Goal: Information Seeking & Learning: Learn about a topic

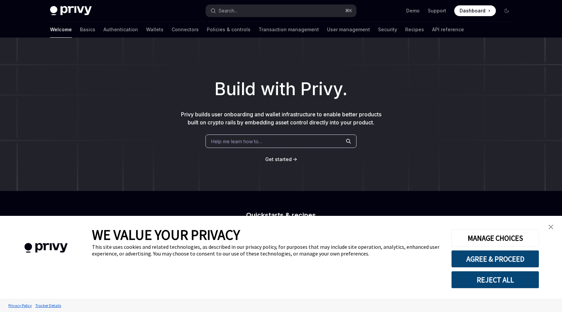
click at [550, 227] on img "close banner" at bounding box center [551, 226] width 5 height 5
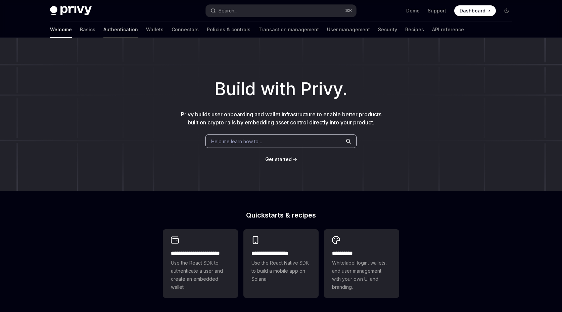
click at [103, 27] on link "Authentication" at bounding box center [120, 30] width 35 height 16
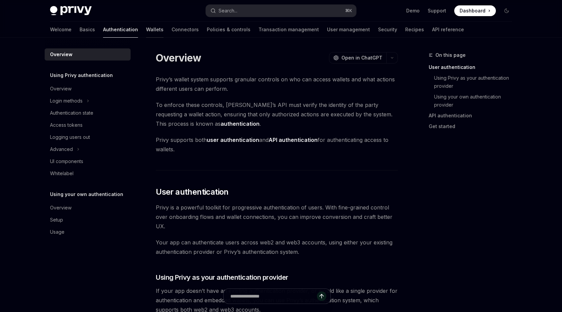
click at [146, 33] on link "Wallets" at bounding box center [154, 30] width 17 height 16
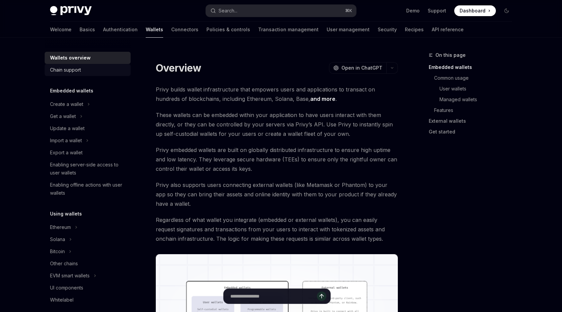
click at [89, 65] on link "Chain support" at bounding box center [88, 70] width 86 height 12
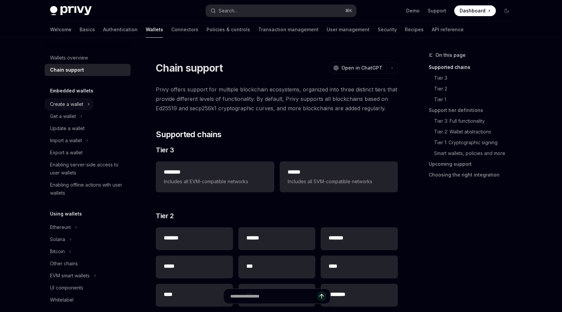
click at [87, 101] on icon at bounding box center [88, 104] width 3 height 8
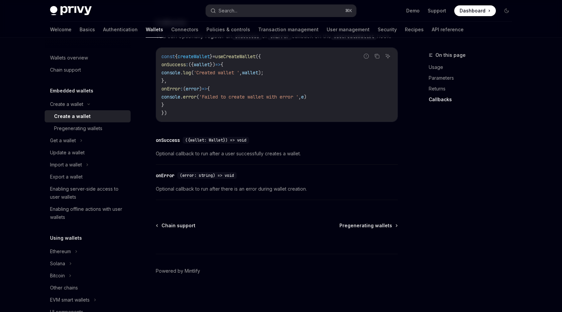
scroll to position [61, 0]
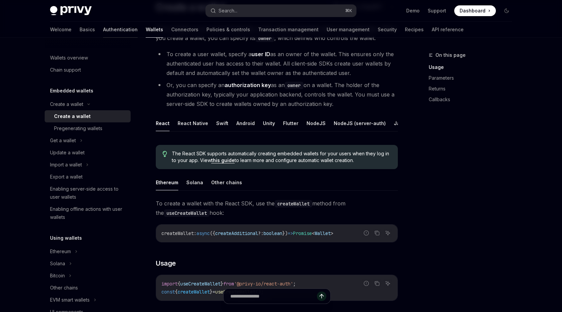
click at [103, 28] on link "Authentication" at bounding box center [120, 30] width 35 height 16
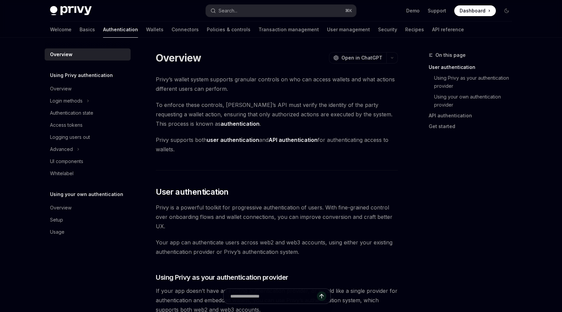
click at [80, 25] on link "Basics" at bounding box center [87, 30] width 15 height 16
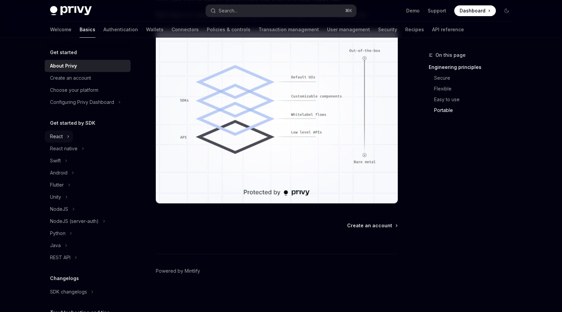
click at [50, 134] on div "React" at bounding box center [56, 136] width 13 height 8
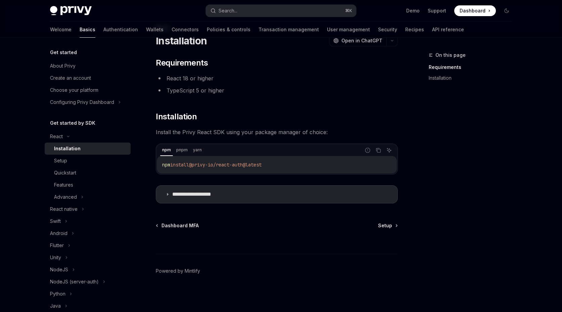
drag, startPoint x: 279, startPoint y: 164, endPoint x: 142, endPoint y: 166, distance: 137.1
click at [142, 166] on div "**********" at bounding box center [214, 168] width 371 height 288
copy span "npm install @privy-io/react-auth@latest"
click at [76, 158] on div "Setup" at bounding box center [90, 161] width 73 height 8
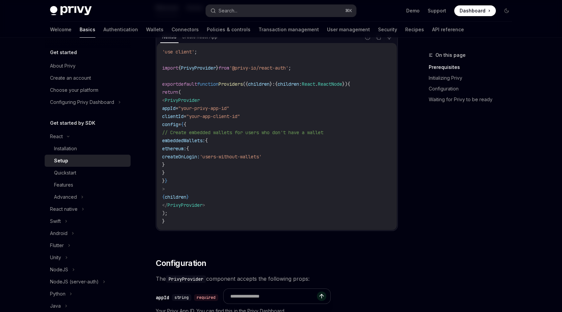
scroll to position [243, 0]
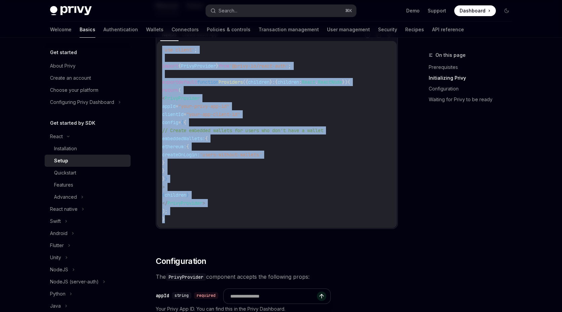
drag, startPoint x: 207, startPoint y: 220, endPoint x: 166, endPoint y: 45, distance: 180.1
click at [166, 45] on div "'use client' ; import { PrivyProvider } from '@privy-io/react-auth' ; export de…" at bounding box center [277, 134] width 240 height 187
copy code "'use client' ; import { PrivyProvider } from '@privy-io/react-auth' ; export de…"
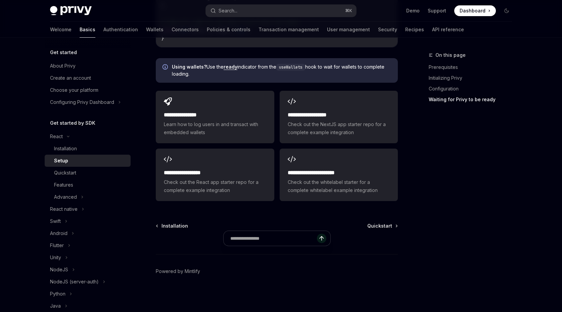
scroll to position [851, 0]
click at [65, 169] on div "Quickstart" at bounding box center [65, 173] width 22 height 8
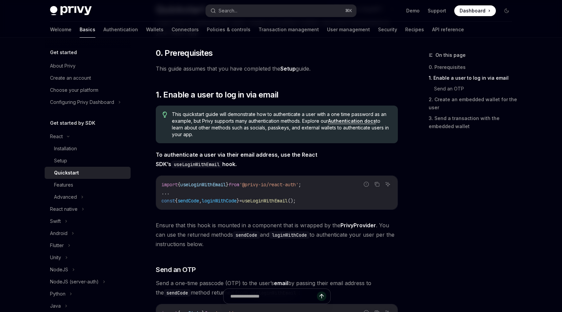
scroll to position [125, 0]
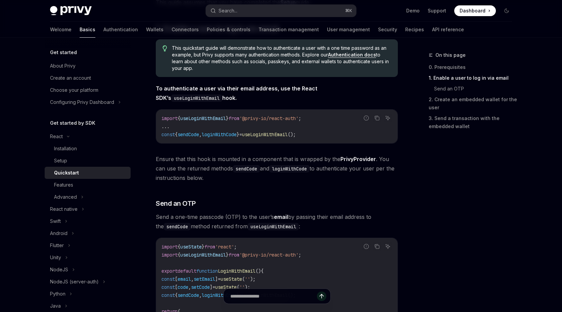
click at [328, 134] on code "import { useLoginWithEmail } from '@privy-io/react-auth' ; ... const { sendCode…" at bounding box center [277, 126] width 231 height 24
drag, startPoint x: 329, startPoint y: 134, endPoint x: 161, endPoint y: 136, distance: 167.7
click at [161, 136] on div "import { useLoginWithEmail } from '@privy-io/react-auth' ; ... const { sendCode…" at bounding box center [277, 127] width 242 height 34
copy div "const { sendCode , loginWithCode } = useLoginWithEmail ();"
click at [323, 137] on code "import { useLoginWithEmail } from '@privy-io/react-auth' ; ... const { sendCode…" at bounding box center [277, 126] width 231 height 24
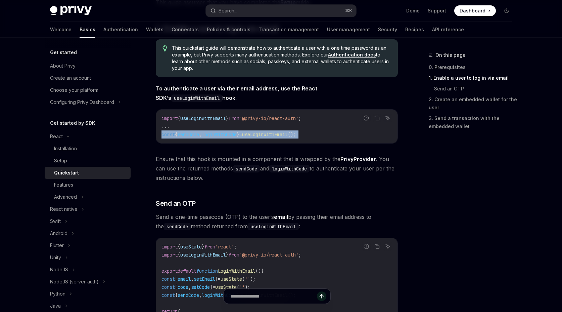
drag, startPoint x: 324, startPoint y: 136, endPoint x: 165, endPoint y: 137, distance: 158.9
click at [165, 137] on code "import { useLoginWithEmail } from '@privy-io/react-auth' ; ... const { sendCode…" at bounding box center [277, 126] width 231 height 24
copy div "const { sendCode , loginWithCode } = useLoginWithEmail ();"
click at [60, 201] on button "Advanced" at bounding box center [66, 197] width 42 height 12
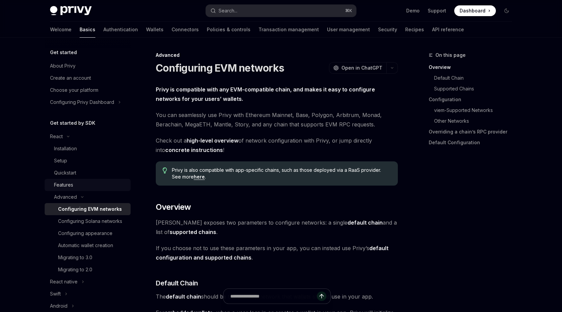
click at [79, 182] on div "Features" at bounding box center [90, 185] width 73 height 8
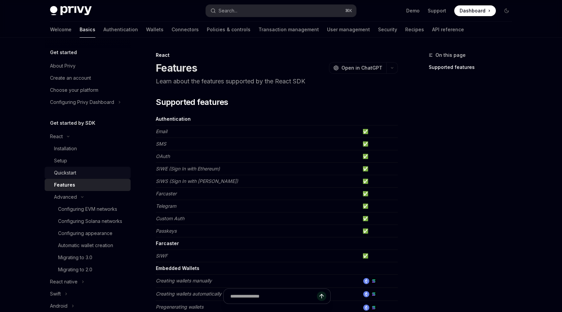
click at [84, 178] on link "Quickstart" at bounding box center [88, 173] width 86 height 12
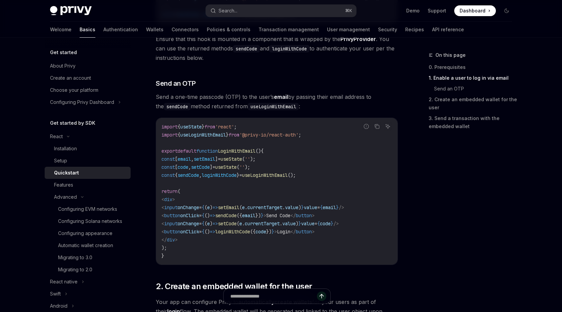
scroll to position [672, 0]
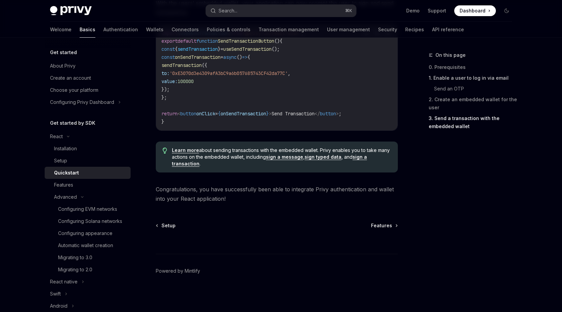
click at [495, 79] on link "1. Enable a user to log in via email" at bounding box center [473, 78] width 89 height 11
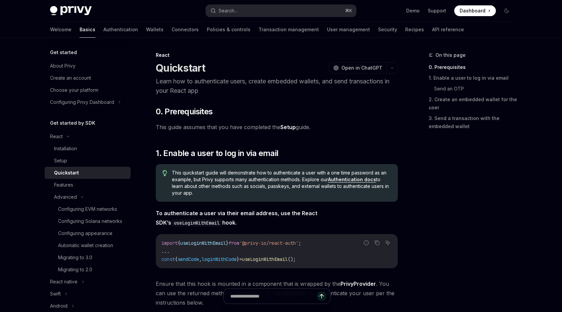
drag, startPoint x: 336, startPoint y: 220, endPoint x: 299, endPoint y: 100, distance: 125.2
click at [302, 88] on p "Learn how to authenticate users, create embedded wallets, and send transactions…" at bounding box center [277, 86] width 242 height 19
click at [328, 224] on span "To authenticate a user via their email address, use the React SDK’s useLoginWit…" at bounding box center [277, 217] width 242 height 19
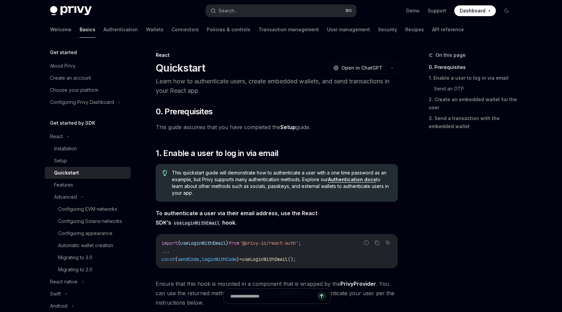
drag, startPoint x: 296, startPoint y: 176, endPoint x: 288, endPoint y: 54, distance: 122.2
click at [288, 54] on div "React" at bounding box center [277, 55] width 242 height 7
click at [172, 33] on link "Connectors" at bounding box center [185, 30] width 27 height 16
type textarea "*"
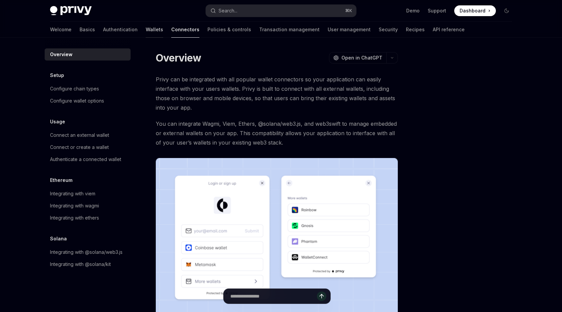
click at [146, 31] on link "Wallets" at bounding box center [154, 30] width 17 height 16
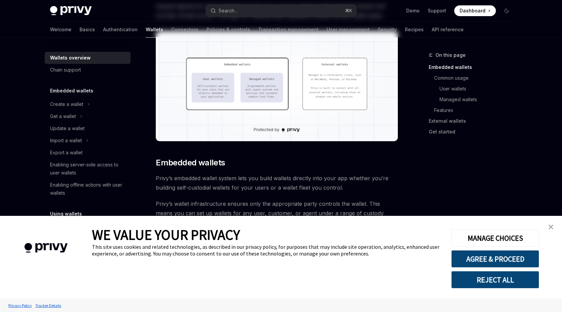
scroll to position [225, 0]
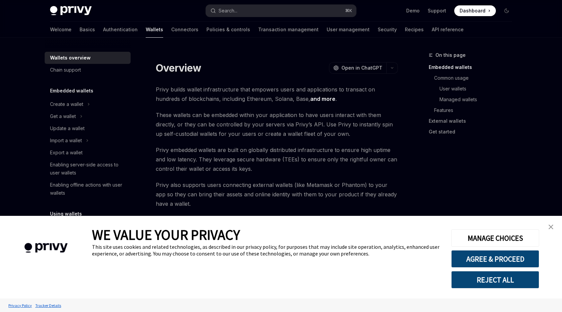
scroll to position [225, 0]
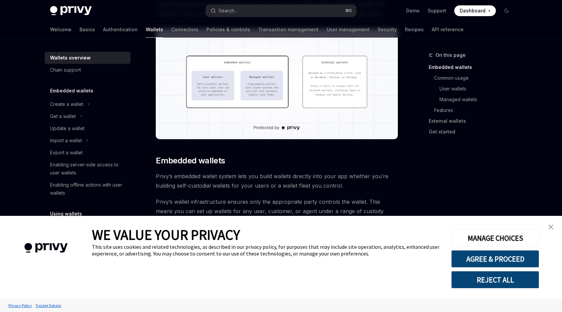
scroll to position [656, 0]
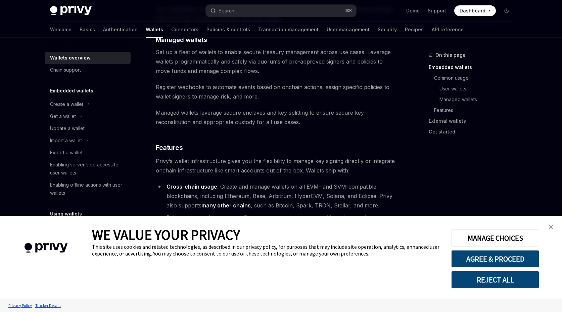
click at [518, 279] on button "REJECT ALL" at bounding box center [496, 279] width 88 height 17
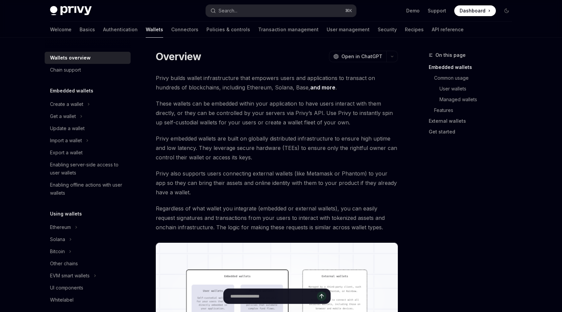
scroll to position [0, 0]
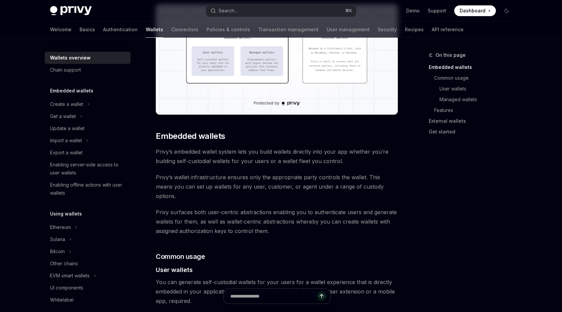
scroll to position [120, 0]
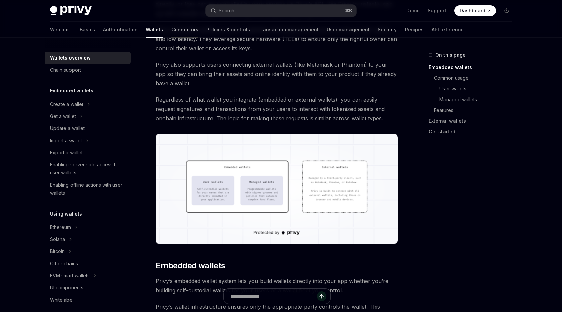
click at [171, 35] on link "Connectors" at bounding box center [184, 30] width 27 height 16
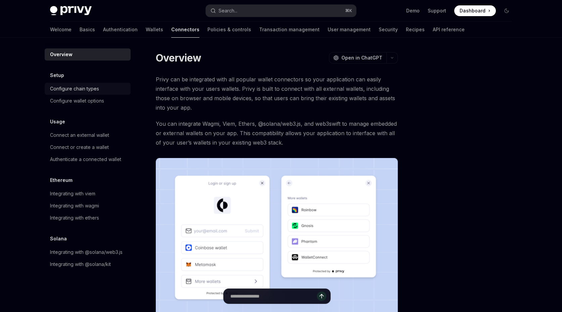
click at [78, 91] on div "Configure chain types" at bounding box center [74, 89] width 49 height 8
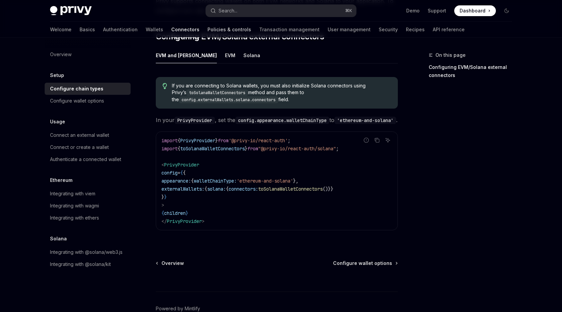
scroll to position [101, 0]
click at [110, 30] on div "Welcome Basics Authentication Wallets Connectors Policies & controls Transactio…" at bounding box center [257, 30] width 415 height 16
click at [146, 30] on link "Wallets" at bounding box center [154, 30] width 17 height 16
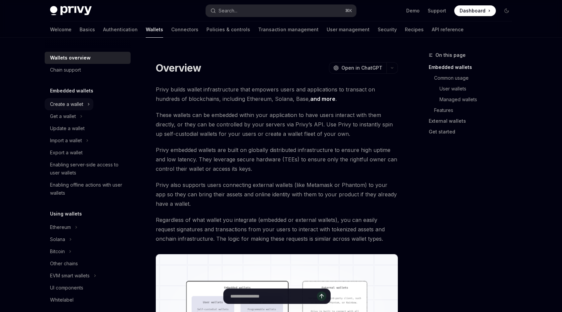
click at [81, 107] on div "Create a wallet" at bounding box center [66, 104] width 33 height 8
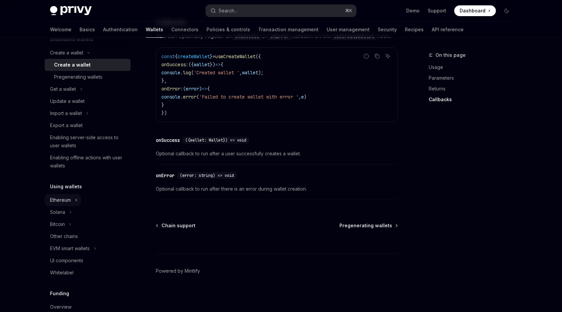
scroll to position [53, 0]
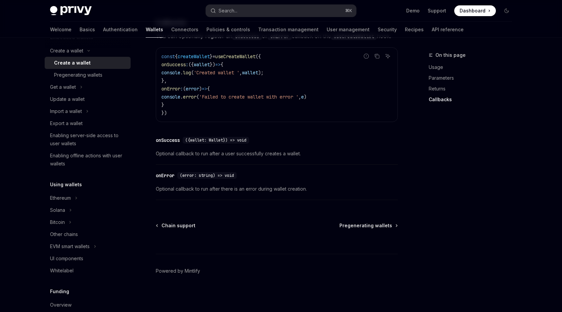
click at [68, 191] on div "Using wallets Ethereum Solana Bitcoin Other chains EVM smart wallets UI compone…" at bounding box center [88, 228] width 86 height 96
click at [68, 197] on div "Ethereum" at bounding box center [60, 198] width 21 height 8
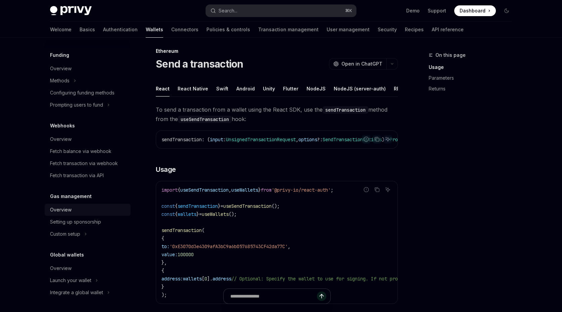
scroll to position [14, 0]
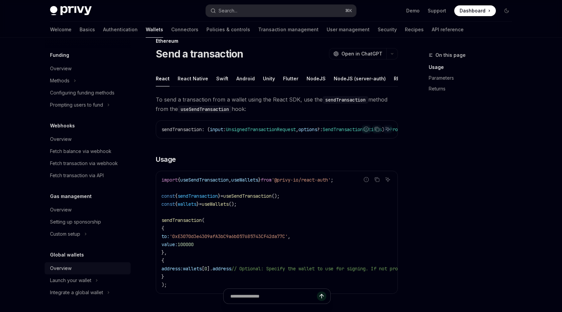
click at [77, 273] on link "Overview" at bounding box center [88, 268] width 86 height 12
click at [103, 32] on link "Authentication" at bounding box center [120, 30] width 35 height 16
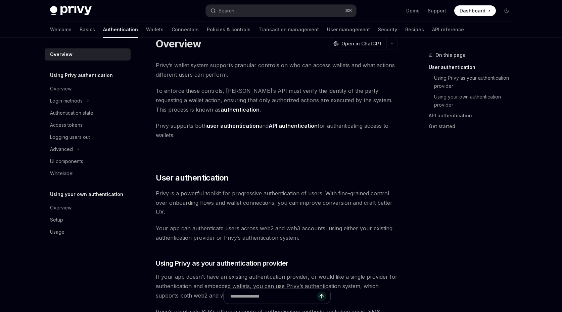
click at [47, 33] on div "Welcome Basics Authentication Wallets Connectors Policies & controls Transactio…" at bounding box center [281, 30] width 495 height 16
click at [80, 31] on link "Basics" at bounding box center [87, 30] width 15 height 16
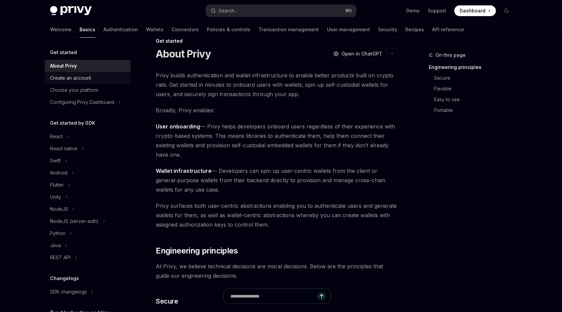
click at [84, 75] on div "Create an account" at bounding box center [70, 78] width 41 height 8
click at [83, 92] on div "Choose your platform" at bounding box center [74, 90] width 48 height 8
click at [67, 134] on icon at bounding box center [68, 136] width 3 height 8
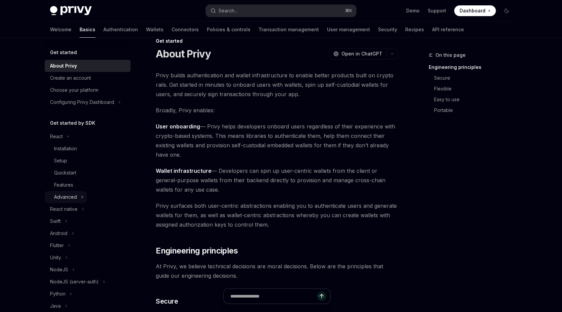
click at [83, 194] on icon at bounding box center [82, 197] width 3 height 8
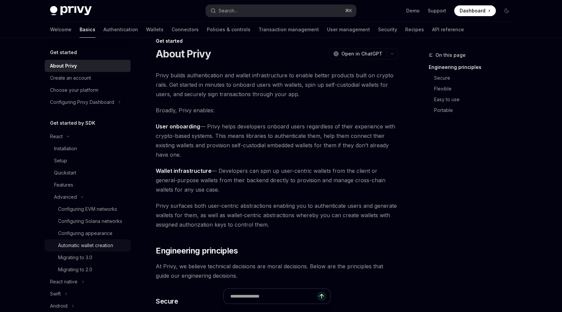
click at [91, 241] on div "Automatic wallet creation" at bounding box center [85, 245] width 55 height 8
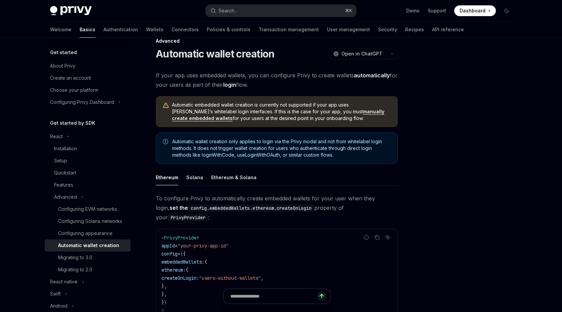
click at [407, 210] on div "Advanced Automatic wallet creation OpenAI Open in ChatGPT OpenAI Open in ChatGP…" at bounding box center [281, 274] width 473 height 500
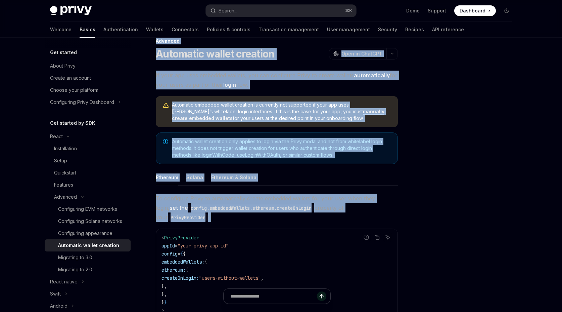
drag, startPoint x: 407, startPoint y: 211, endPoint x: 411, endPoint y: 99, distance: 111.3
click at [411, 99] on div "Advanced Automatic wallet creation OpenAI Open in ChatGPT OpenAI Open in ChatGP…" at bounding box center [281, 274] width 473 height 500
click at [419, 114] on div at bounding box center [467, 181] width 102 height 261
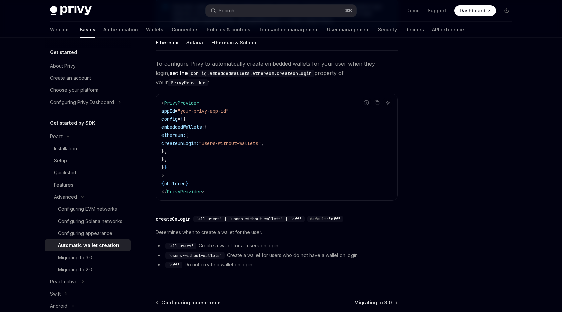
scroll to position [216, 0]
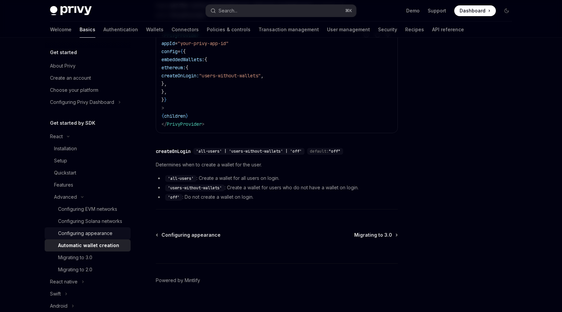
click at [90, 233] on div "Configuring appearance" at bounding box center [85, 233] width 54 height 8
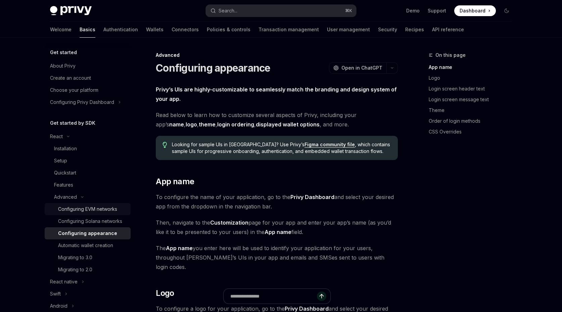
click at [106, 212] on div "Configuring EVM networks" at bounding box center [87, 209] width 59 height 8
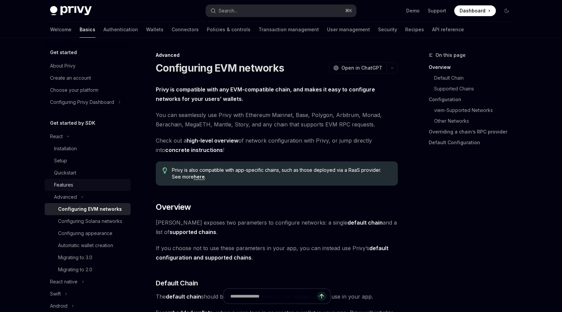
click at [115, 180] on link "Features" at bounding box center [88, 185] width 86 height 12
click at [95, 182] on div "Features" at bounding box center [90, 185] width 73 height 8
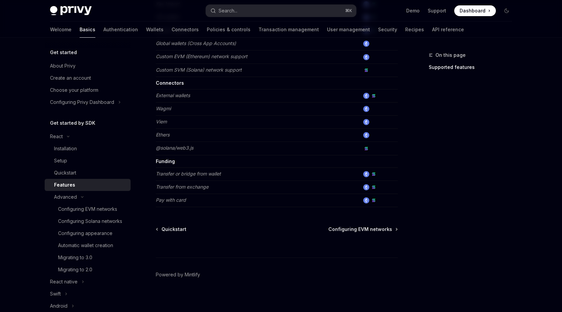
scroll to position [412, 0]
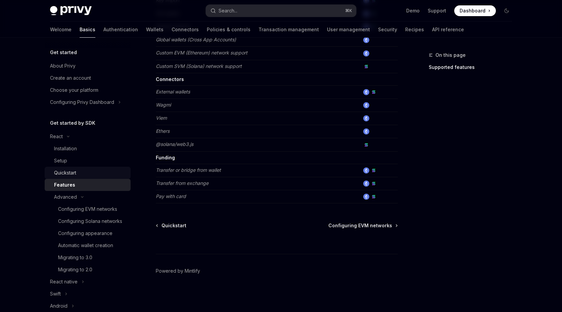
click at [98, 178] on link "Quickstart" at bounding box center [88, 173] width 86 height 12
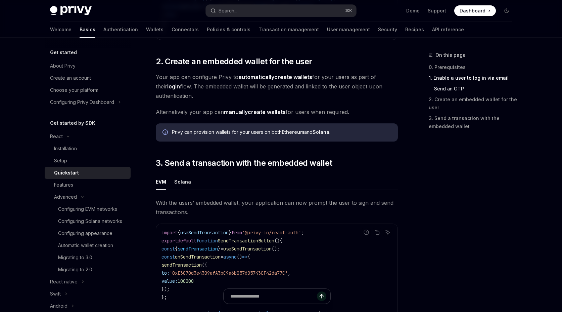
scroll to position [672, 0]
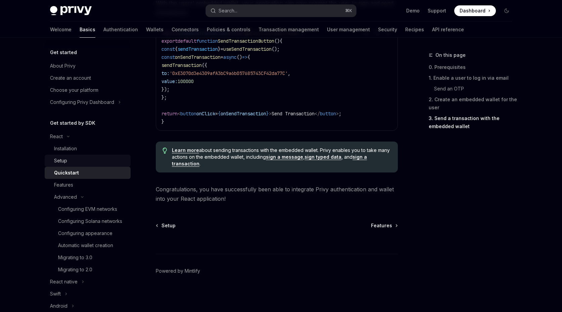
click at [103, 160] on div "Setup" at bounding box center [90, 161] width 73 height 8
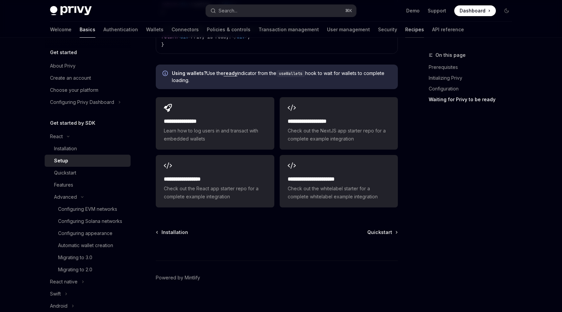
click at [406, 30] on link "Recipes" at bounding box center [415, 30] width 19 height 16
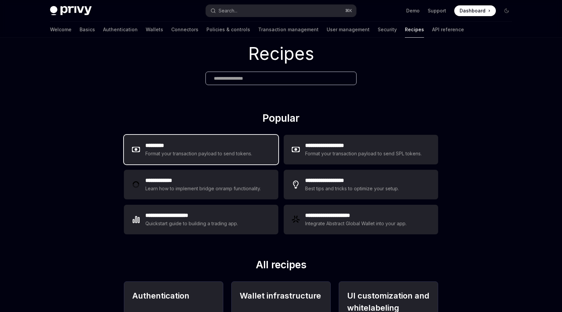
scroll to position [31, 0]
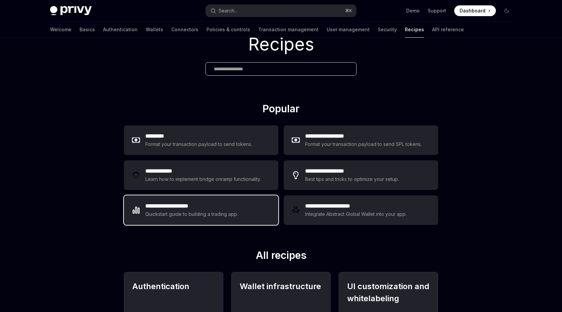
click at [231, 204] on h2 "**********" at bounding box center [191, 206] width 93 height 8
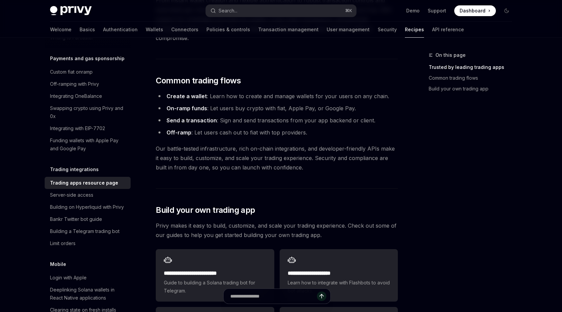
scroll to position [187, 0]
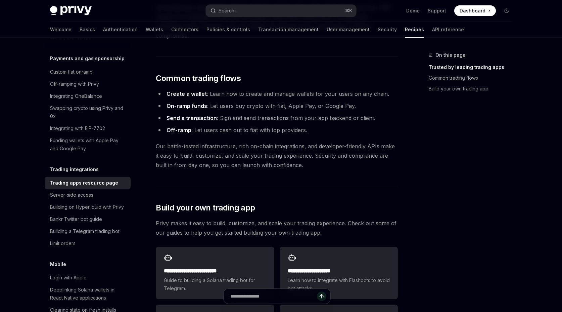
click at [342, 155] on span "Our battle-tested infrastructure, rich on-chain integrations, and developer-fri…" at bounding box center [277, 155] width 242 height 28
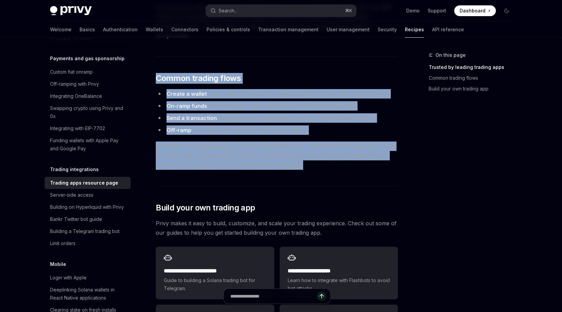
drag, startPoint x: 327, startPoint y: 146, endPoint x: 166, endPoint y: 58, distance: 183.6
click at [166, 58] on div "Privy gives you all the tools you need to build world-class trading experiences…" at bounding box center [277, 227] width 242 height 659
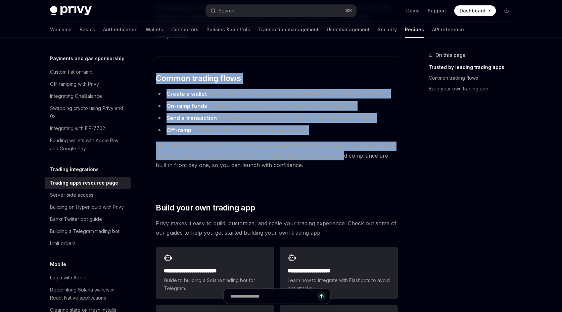
drag, startPoint x: 177, startPoint y: 65, endPoint x: 340, endPoint y: 151, distance: 184.6
click at [340, 151] on div "Privy gives you all the tools you need to build world-class trading experiences…" at bounding box center [277, 227] width 242 height 659
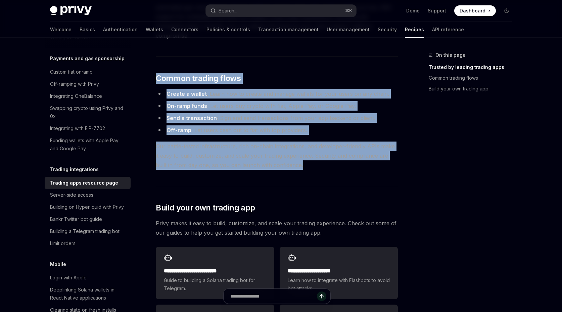
click at [342, 153] on span "Our battle-tested infrastructure, rich on-chain integrations, and developer-fri…" at bounding box center [277, 155] width 242 height 28
drag, startPoint x: 337, startPoint y: 140, endPoint x: 301, endPoint y: 56, distance: 91.7
click at [301, 56] on div "Privy gives you all the tools you need to build world-class trading experiences…" at bounding box center [277, 227] width 242 height 659
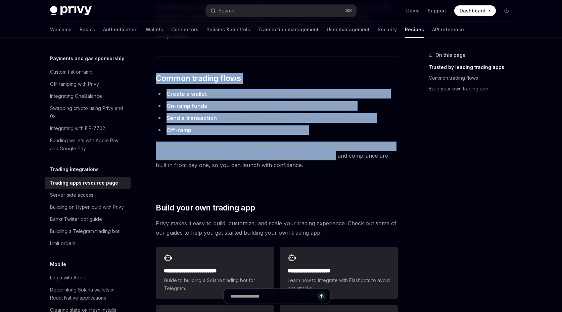
drag, startPoint x: 301, startPoint y: 56, endPoint x: 324, endPoint y: 145, distance: 91.4
click at [323, 145] on div "Privy gives you all the tools you need to build world-class trading experiences…" at bounding box center [277, 227] width 242 height 659
click at [324, 145] on span "Our battle-tested infrastructure, rich on-chain integrations, and developer-fri…" at bounding box center [277, 155] width 242 height 28
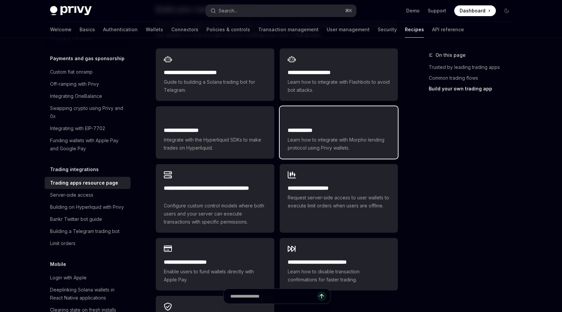
scroll to position [384, 0]
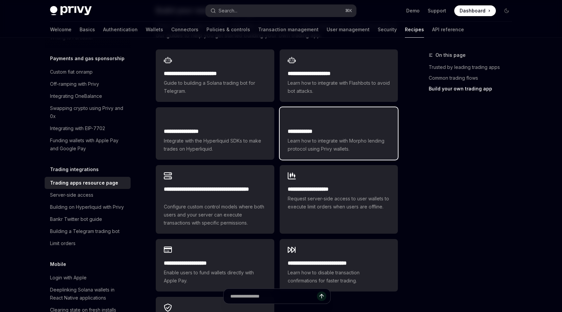
click at [367, 137] on span "Learn how to integrate with Morpho lending protocol using Privy wallets." at bounding box center [339, 145] width 102 height 16
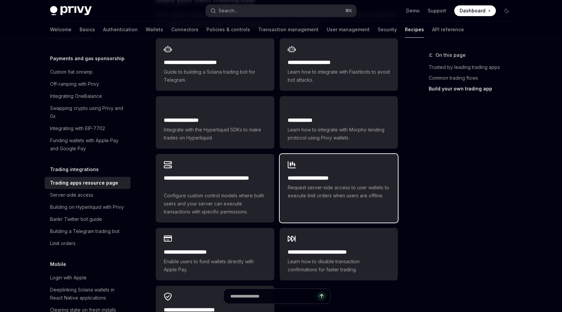
scroll to position [398, 0]
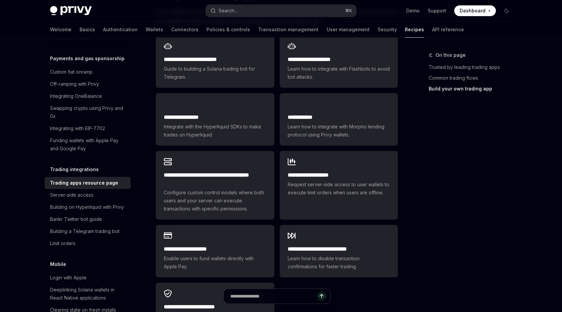
scroll to position [892, 0]
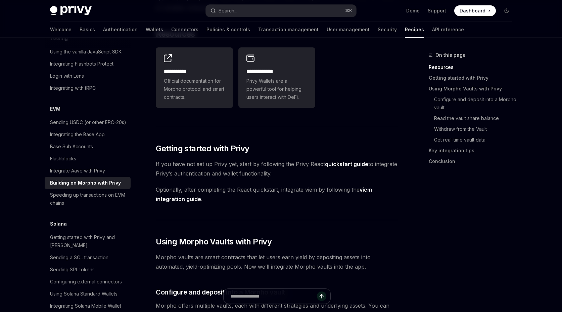
scroll to position [110, 0]
click at [288, 202] on span "Optionally, after completing the React quickstart, integrate viem by following …" at bounding box center [277, 193] width 242 height 19
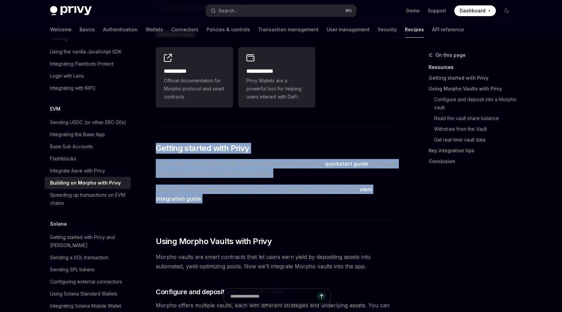
drag, startPoint x: 288, startPoint y: 202, endPoint x: 302, endPoint y: 139, distance: 64.0
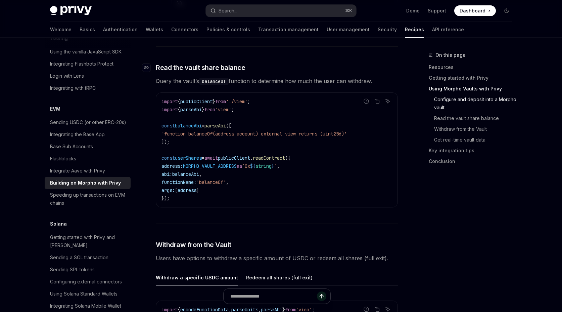
scroll to position [927, 0]
click at [258, 200] on div "import { publicClient } from './viem' ; import { parseAbi } from 'viem' ; const…" at bounding box center [277, 149] width 242 height 114
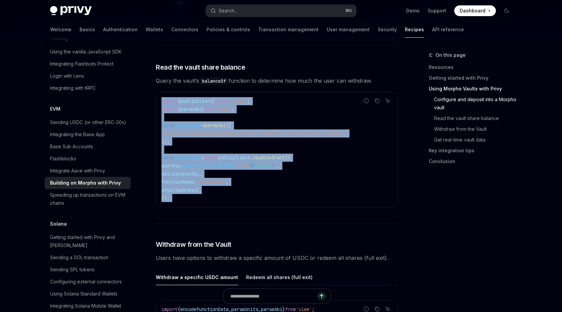
drag, startPoint x: 258, startPoint y: 200, endPoint x: 317, endPoint y: 89, distance: 125.1
click at [317, 92] on div "import { publicClient } from './viem' ; import { parseAbi } from 'viem' ; const…" at bounding box center [277, 149] width 242 height 114
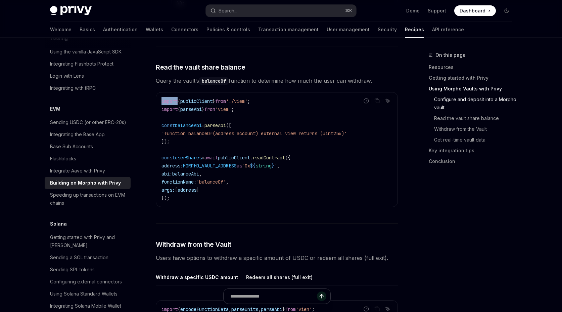
click at [317, 92] on div "import { publicClient } from './viem' ; import { parseAbi } from 'viem' ; const…" at bounding box center [277, 149] width 242 height 114
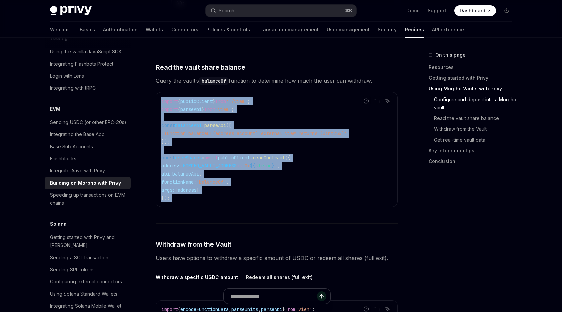
drag, startPoint x: 317, startPoint y: 89, endPoint x: 300, endPoint y: 196, distance: 107.8
click at [300, 196] on div "import { publicClient } from './viem' ; import { parseAbi } from 'viem' ; const…" at bounding box center [277, 149] width 242 height 114
click at [300, 196] on code "import { publicClient } from './viem' ; import { parseAbi } from 'viem' ; const…" at bounding box center [277, 149] width 231 height 105
drag, startPoint x: 306, startPoint y: 166, endPoint x: 328, endPoint y: 84, distance: 84.4
click at [328, 84] on div "**********" at bounding box center [277, 48] width 242 height 1781
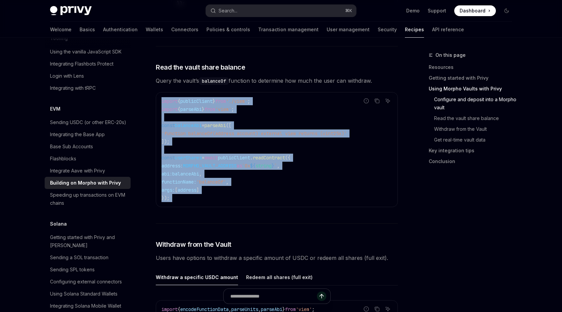
drag, startPoint x: 328, startPoint y: 84, endPoint x: 327, endPoint y: 89, distance: 4.5
click at [328, 85] on div "**********" at bounding box center [277, 48] width 242 height 1781
drag, startPoint x: 327, startPoint y: 89, endPoint x: 317, endPoint y: 192, distance: 103.7
click at [317, 192] on div "import { publicClient } from './viem' ; import { parseAbi } from 'viem' ; const…" at bounding box center [277, 149] width 242 height 114
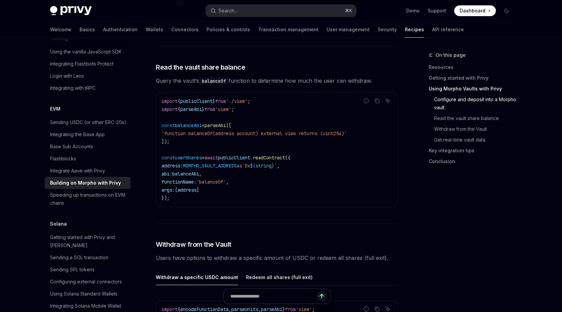
click at [317, 192] on code "import { publicClient } from './viem' ; import { parseAbi } from 'viem' ; const…" at bounding box center [277, 149] width 231 height 105
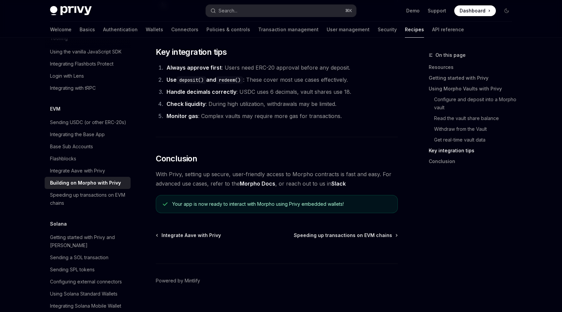
scroll to position [1641, 0]
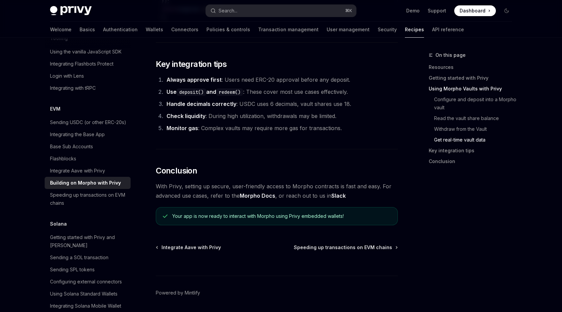
click at [348, 126] on li "Monitor gas : Complex vaults may require more gas for transactions." at bounding box center [282, 127] width 234 height 9
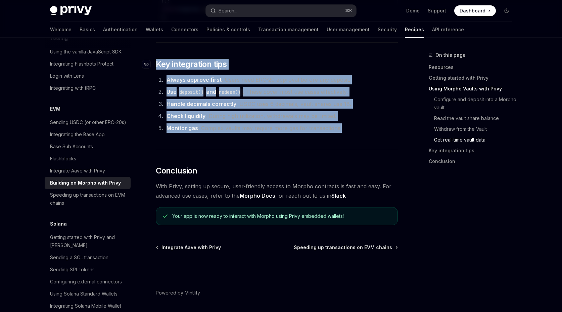
drag, startPoint x: 348, startPoint y: 126, endPoint x: 160, endPoint y: 62, distance: 198.8
click at [160, 62] on span "Key integration tips" at bounding box center [191, 64] width 71 height 11
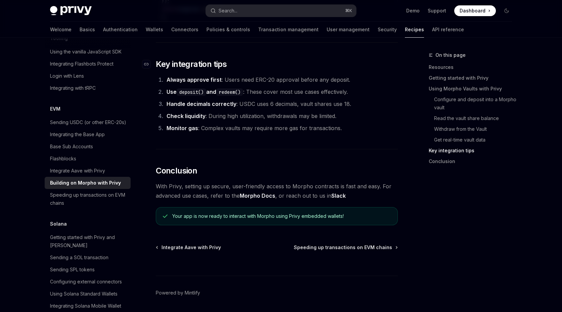
scroll to position [1647, 0]
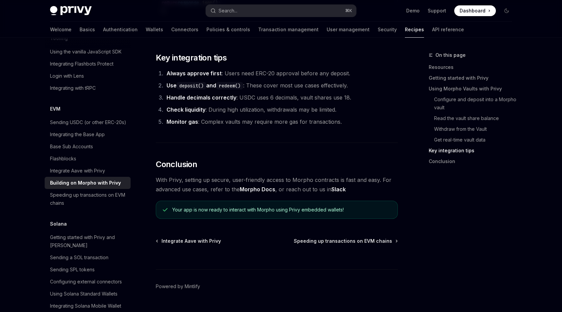
click at [363, 119] on li "Monitor gas : Complex vaults may require more gas for transactions." at bounding box center [282, 121] width 234 height 9
drag, startPoint x: 363, startPoint y: 119, endPoint x: 354, endPoint y: 122, distance: 9.8
click at [354, 122] on li "Monitor gas : Complex vaults may require more gas for transactions." at bounding box center [282, 121] width 234 height 9
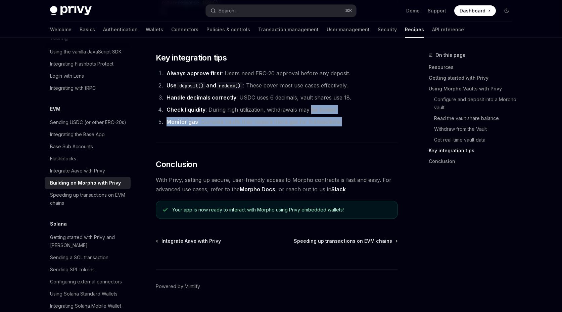
drag, startPoint x: 354, startPoint y: 122, endPoint x: 318, endPoint y: 107, distance: 39.2
click at [316, 106] on ol "Always approve first : Users need ERC-20 approval before any deposit. Use depos…" at bounding box center [277, 98] width 242 height 58
click at [318, 107] on li "Check liquidity : During high utilization, withdrawals may be limited." at bounding box center [282, 109] width 234 height 9
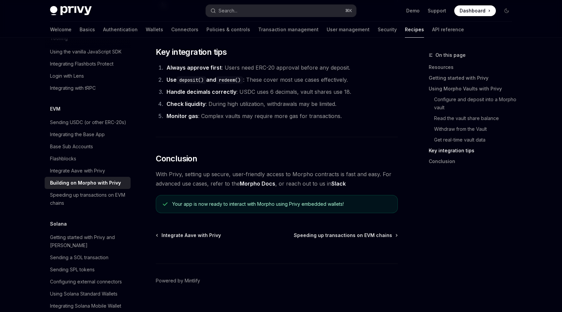
scroll to position [1661, 0]
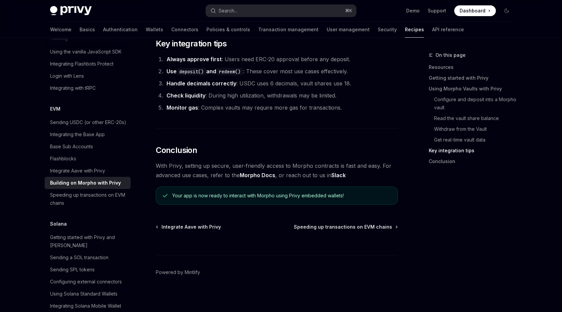
click at [384, 192] on div "Your app is now ready to interact with Morpho using Privy embedded wallets!" at bounding box center [281, 195] width 219 height 7
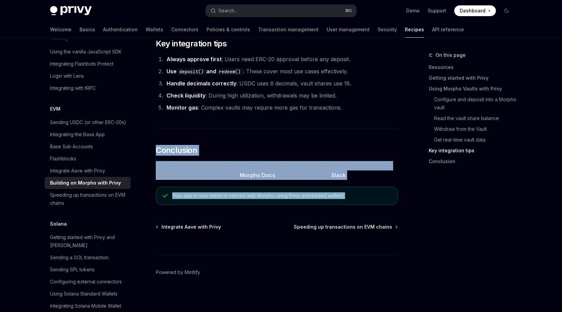
drag, startPoint x: 384, startPoint y: 191, endPoint x: 372, endPoint y: 120, distance: 71.6
drag, startPoint x: 372, startPoint y: 120, endPoint x: 374, endPoint y: 197, distance: 77.0
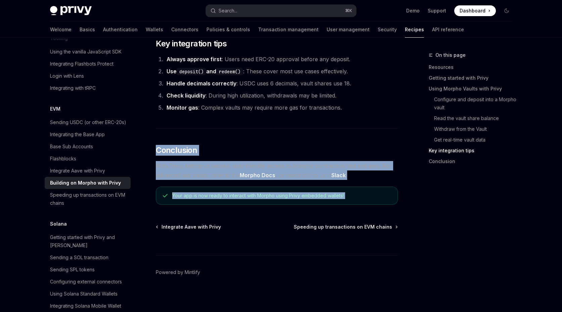
click at [374, 197] on div "Your app is now ready to interact with Morpho using Privy embedded wallets!" at bounding box center [281, 195] width 219 height 7
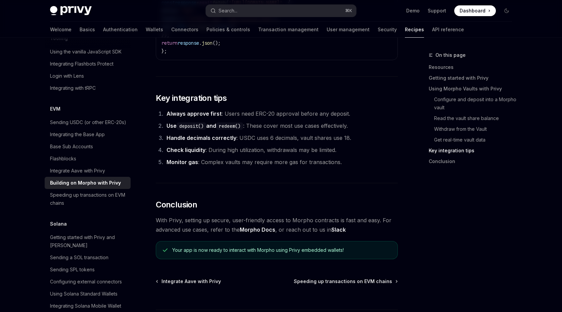
scroll to position [1402, 0]
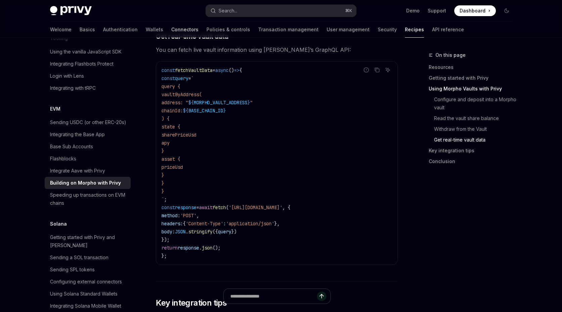
click at [171, 33] on link "Connectors" at bounding box center [184, 30] width 27 height 16
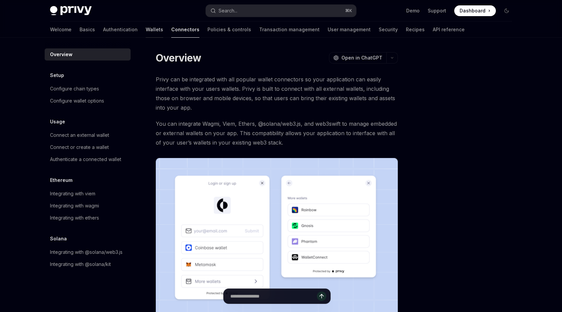
click at [146, 31] on link "Wallets" at bounding box center [154, 30] width 17 height 16
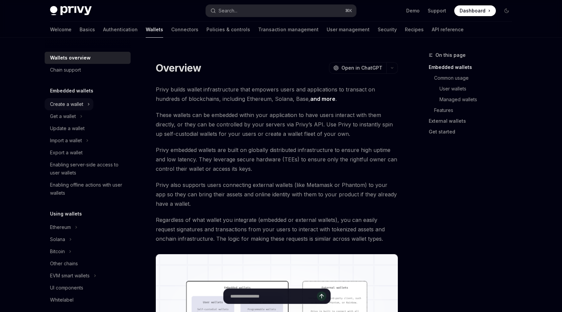
click at [81, 104] on div "Create a wallet" at bounding box center [66, 104] width 33 height 8
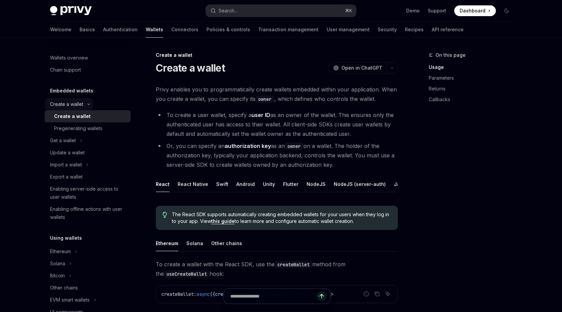
click at [82, 104] on div "Create a wallet" at bounding box center [66, 104] width 33 height 8
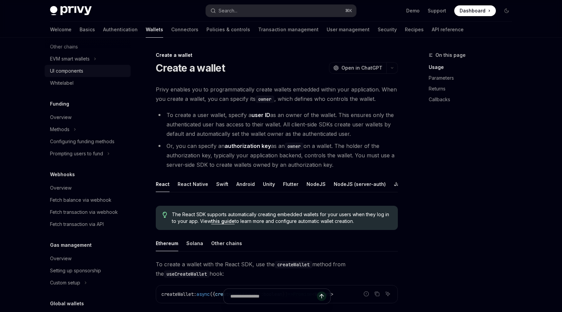
scroll to position [218, 0]
click at [71, 117] on div "Overview" at bounding box center [88, 116] width 77 height 8
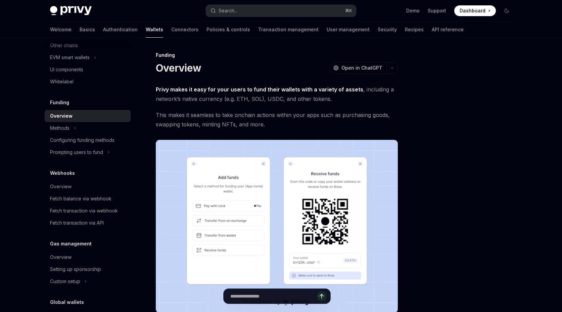
click at [332, 127] on span "This makes it seamless to take onchain actions within your apps such as purchas…" at bounding box center [277, 119] width 242 height 19
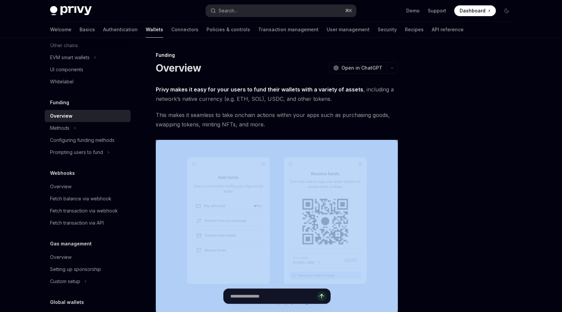
drag, startPoint x: 296, startPoint y: 91, endPoint x: 303, endPoint y: 126, distance: 35.3
click at [303, 126] on span "This makes it seamless to take onchain actions within your apps such as purchas…" at bounding box center [277, 119] width 242 height 19
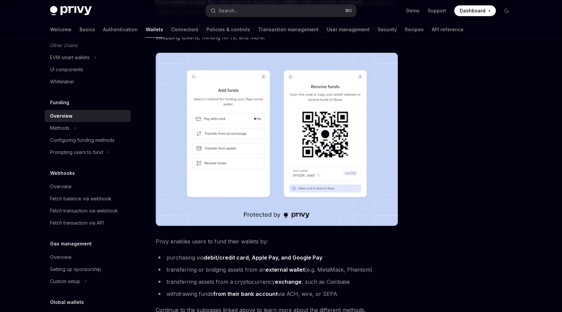
scroll to position [224, 0]
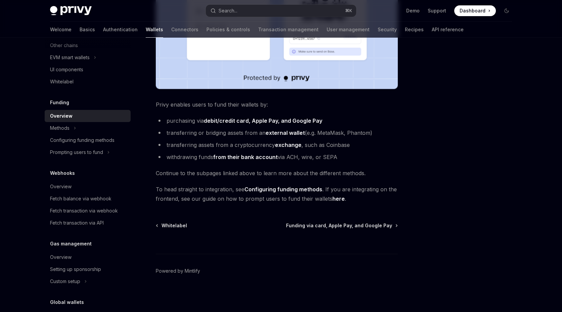
click at [394, 199] on span "To head straight to integration, see Configuring funding methods . If you are i…" at bounding box center [277, 193] width 242 height 19
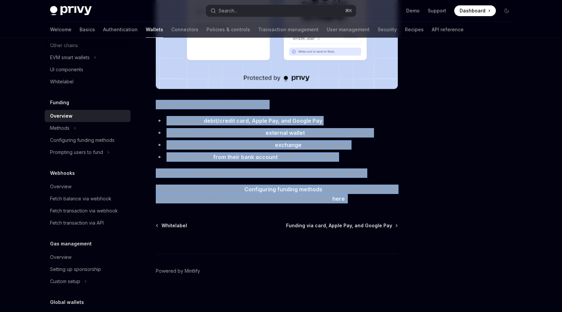
drag, startPoint x: 349, startPoint y: 134, endPoint x: 335, endPoint y: 95, distance: 40.8
click at [335, 95] on div "Privy makes it easy for your users to fund their wallets with a variety of asse…" at bounding box center [277, 32] width 242 height 342
click at [333, 100] on span "Privy enables users to fund their wallets by:" at bounding box center [277, 104] width 242 height 9
drag, startPoint x: 333, startPoint y: 100, endPoint x: 365, endPoint y: 195, distance: 100.7
click at [365, 195] on div "Privy makes it easy for your users to fund their wallets with a variety of asse…" at bounding box center [277, 32] width 242 height 342
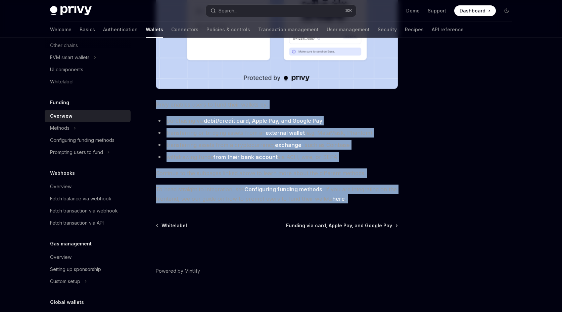
click at [365, 195] on span "To head straight to integration, see Configuring funding methods . If you are i…" at bounding box center [277, 193] width 242 height 19
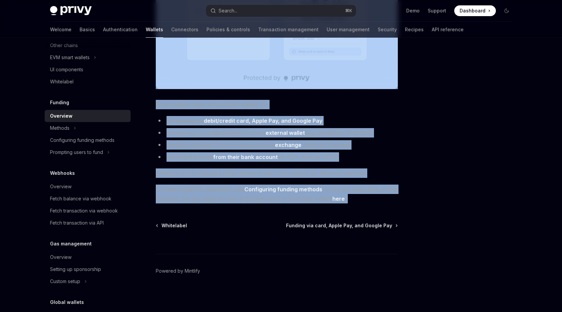
drag, startPoint x: 365, startPoint y: 195, endPoint x: 325, endPoint y: 89, distance: 114.0
click at [325, 89] on div "Privy makes it easy for your users to fund their wallets with a variety of asse…" at bounding box center [277, 32] width 242 height 342
click at [328, 102] on span "Privy enables users to fund their wallets by:" at bounding box center [277, 104] width 242 height 9
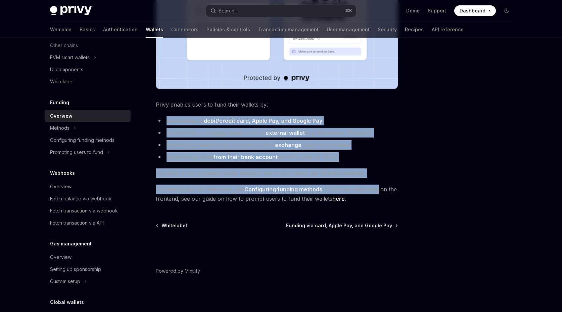
drag, startPoint x: 329, startPoint y: 108, endPoint x: 358, endPoint y: 191, distance: 88.4
click at [358, 189] on div "Privy makes it easy for your users to fund their wallets with a variety of asse…" at bounding box center [277, 32] width 242 height 342
click at [358, 191] on span "To head straight to integration, see Configuring funding methods . If you are i…" at bounding box center [277, 193] width 242 height 19
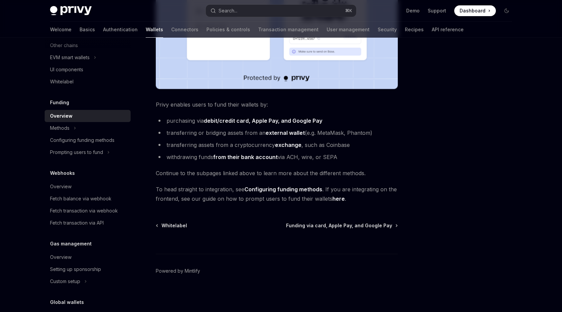
click at [89, 130] on li "Methods" at bounding box center [88, 128] width 86 height 12
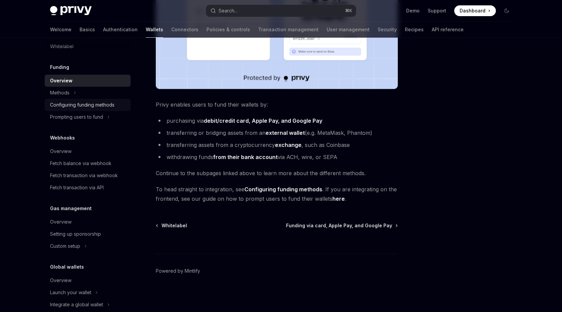
scroll to position [265, 0]
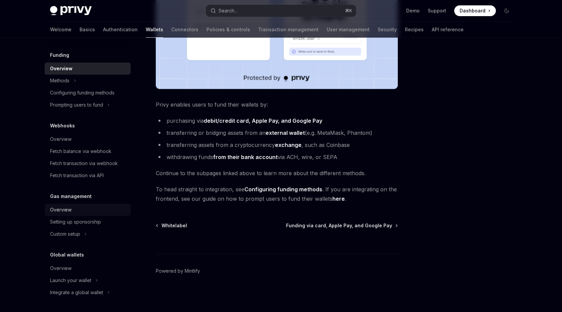
click at [64, 212] on div "Overview" at bounding box center [61, 210] width 22 height 8
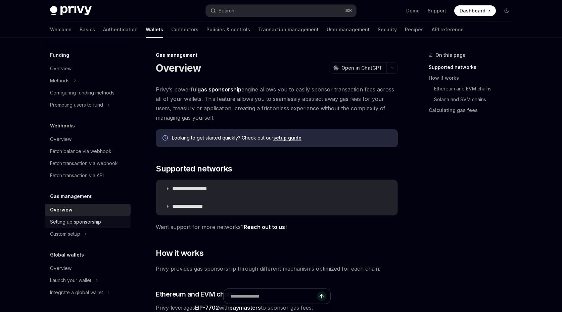
click at [69, 220] on div "Setting up sponsorship" at bounding box center [75, 222] width 51 height 8
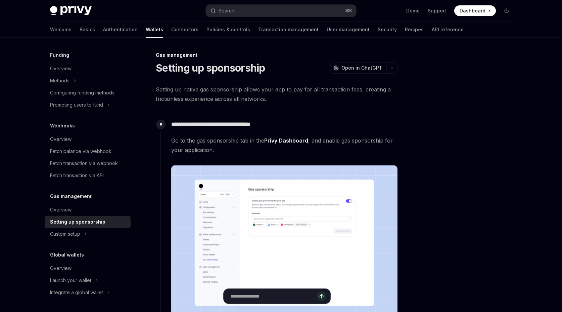
click at [252, 143] on span "Go to the gas sponsorship tab in the Privy Dashboard , and enable gas sponsorsh…" at bounding box center [284, 145] width 226 height 19
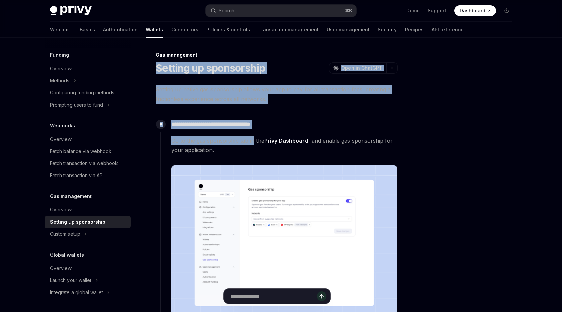
drag, startPoint x: 252, startPoint y: 143, endPoint x: 264, endPoint y: 60, distance: 83.9
click at [264, 60] on div "Gas management Setting up sponsorship OpenAI Open in ChatGPT" at bounding box center [277, 63] width 242 height 22
drag, startPoint x: 271, startPoint y: 110, endPoint x: 269, endPoint y: 140, distance: 30.3
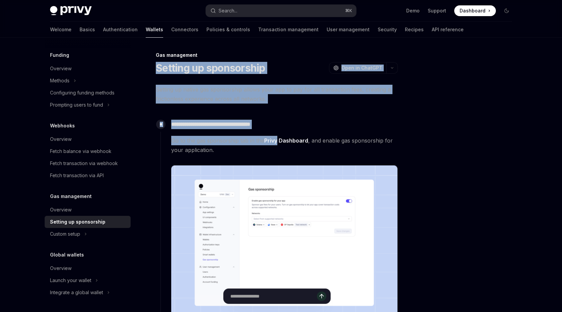
click at [269, 140] on link "Privy Dashboard" at bounding box center [286, 140] width 44 height 7
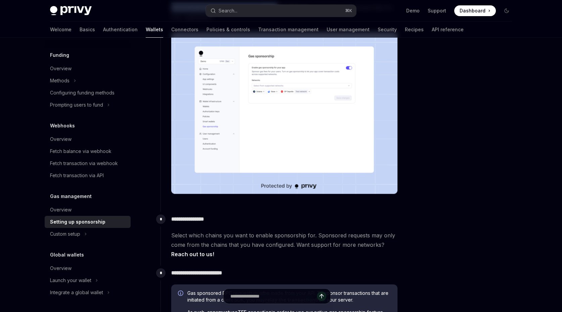
scroll to position [269, 0]
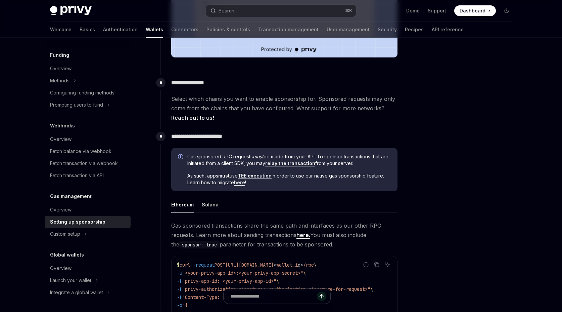
click at [300, 117] on span "Select which chains you want to enable sponsorship for. Sponsored requests may …" at bounding box center [284, 108] width 226 height 28
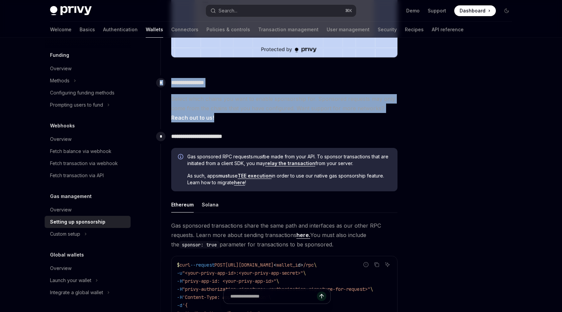
drag, startPoint x: 300, startPoint y: 116, endPoint x: 288, endPoint y: 72, distance: 46.1
click at [288, 72] on div "**********" at bounding box center [280, 129] width 238 height 565
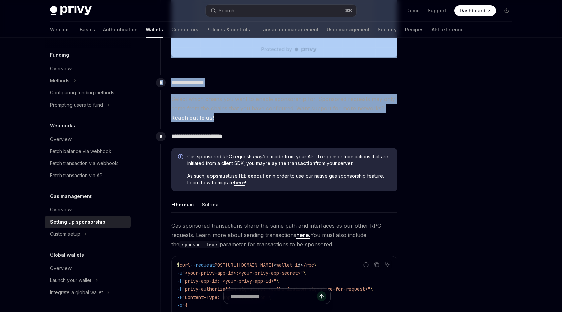
drag, startPoint x: 292, startPoint y: 114, endPoint x: 292, endPoint y: 122, distance: 7.7
click at [292, 121] on div "**********" at bounding box center [280, 129] width 238 height 565
click at [292, 122] on span "Select which chains you want to enable sponsorship for. Sponsored requests may …" at bounding box center [284, 108] width 226 height 28
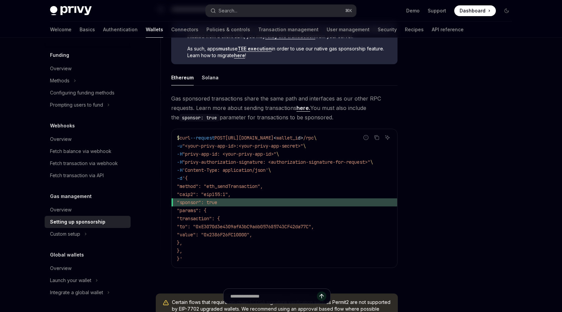
scroll to position [395, 0]
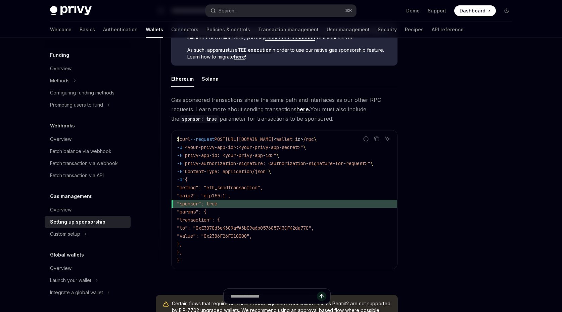
click at [346, 121] on span "Gas sponsored transactions share the same path and interfaces as our other RPC …" at bounding box center [284, 109] width 226 height 28
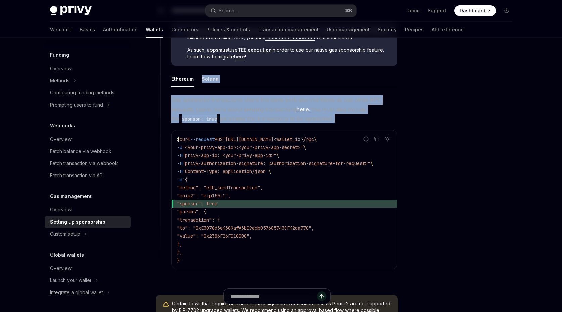
drag, startPoint x: 346, startPoint y: 121, endPoint x: 358, endPoint y: 71, distance: 51.4
click at [358, 71] on div "Ethereum Solana Gas sponsored transactions share the same path and interfaces a…" at bounding box center [284, 175] width 226 height 209
click at [358, 71] on ul "Ethereum Solana" at bounding box center [284, 79] width 226 height 16
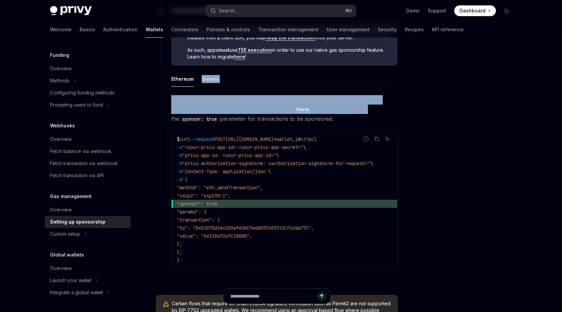
drag, startPoint x: 358, startPoint y: 71, endPoint x: 356, endPoint y: 109, distance: 38.3
click at [356, 109] on div "Ethereum Solana Gas sponsored transactions share the same path and interfaces a…" at bounding box center [284, 175] width 226 height 209
click at [356, 109] on span "Gas sponsored transactions share the same path and interfaces as our other RPC …" at bounding box center [284, 109] width 226 height 28
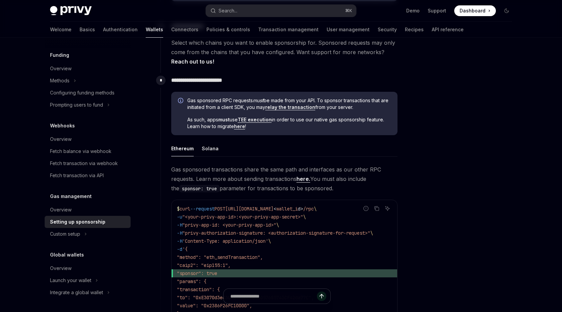
scroll to position [270, 0]
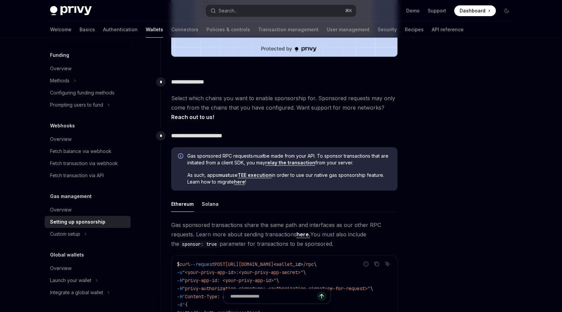
click at [333, 188] on div "Gas sponsored RPC requests must be made from your API. To sponsor transactions …" at bounding box center [284, 169] width 226 height 44
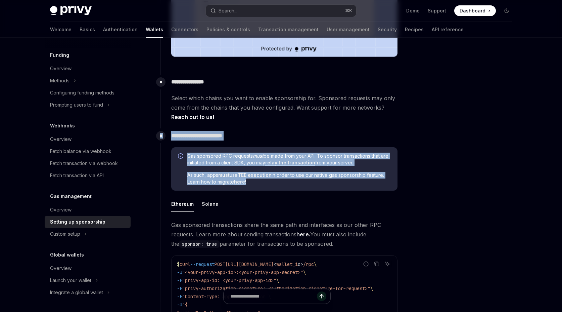
drag, startPoint x: 332, startPoint y: 179, endPoint x: 333, endPoint y: 119, distance: 59.8
click at [333, 119] on div "**********" at bounding box center [280, 129] width 238 height 565
click at [333, 119] on span "Select which chains you want to enable sponsorship for. Sponsored requests may …" at bounding box center [284, 107] width 226 height 28
drag, startPoint x: 333, startPoint y: 119, endPoint x: 330, endPoint y: 192, distance: 72.7
click at [330, 192] on div "**********" at bounding box center [280, 129] width 238 height 565
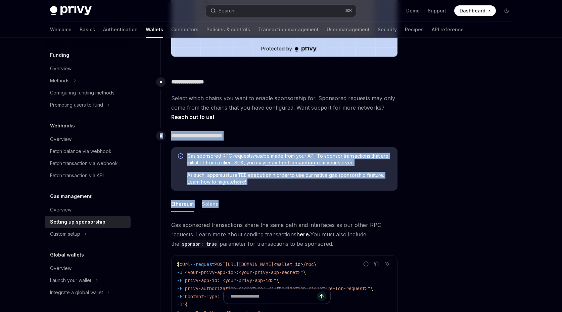
click at [330, 192] on div "Gas sponsored RPC requests must be made from your API. To sponsor transactions …" at bounding box center [284, 276] width 226 height 258
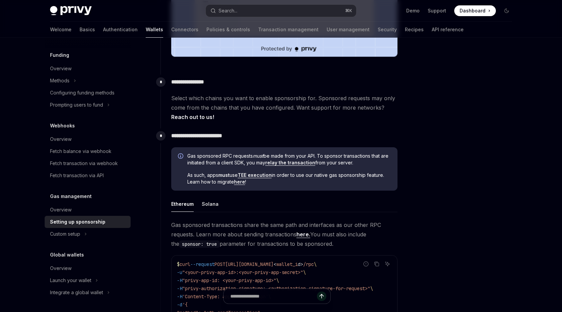
click at [331, 188] on div "Gas sponsored RPC requests must be made from your API. To sponsor transactions …" at bounding box center [284, 169] width 226 height 44
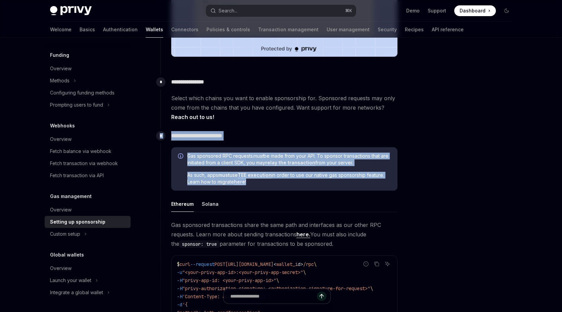
drag, startPoint x: 331, startPoint y: 188, endPoint x: 339, endPoint y: 127, distance: 61.4
click at [339, 127] on div "**********" at bounding box center [280, 129] width 238 height 565
click at [339, 127] on div "**********" at bounding box center [280, 102] width 238 height 54
drag, startPoint x: 339, startPoint y: 127, endPoint x: 334, endPoint y: 186, distance: 58.7
click at [334, 186] on div "**********" at bounding box center [280, 129] width 238 height 565
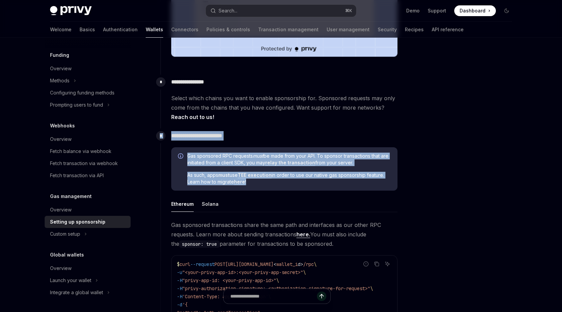
click at [334, 186] on div "Gas sponsored RPC requests must be made from your API. To sponsor transactions …" at bounding box center [284, 169] width 226 height 44
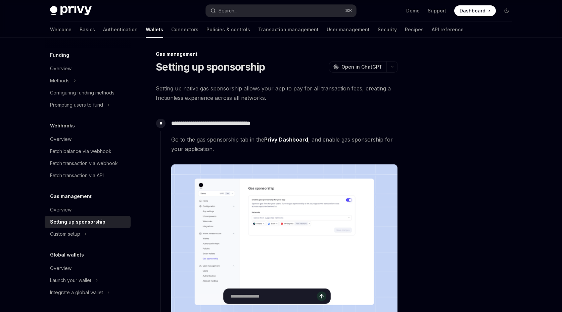
scroll to position [0, 0]
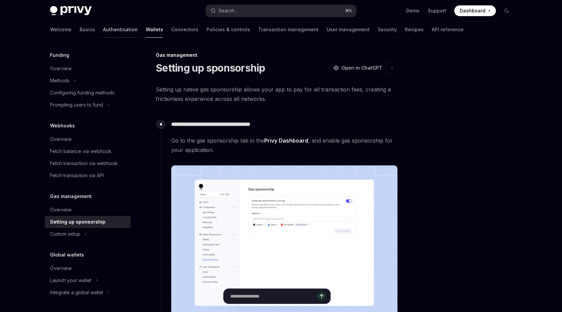
click at [103, 33] on link "Authentication" at bounding box center [120, 30] width 35 height 16
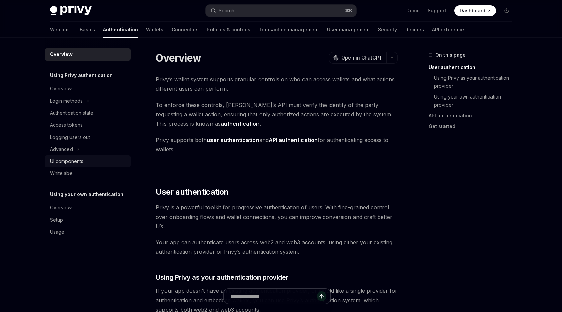
click at [69, 165] on div "UI components" at bounding box center [66, 161] width 33 height 8
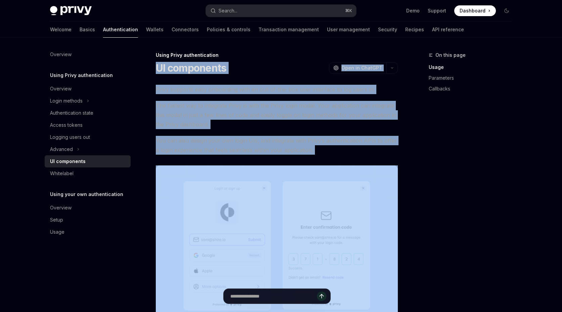
drag, startPoint x: 345, startPoint y: 160, endPoint x: 148, endPoint y: 60, distance: 220.6
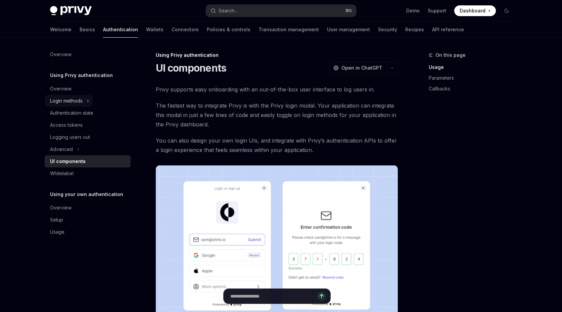
click at [90, 100] on button "Login methods" at bounding box center [69, 101] width 48 height 12
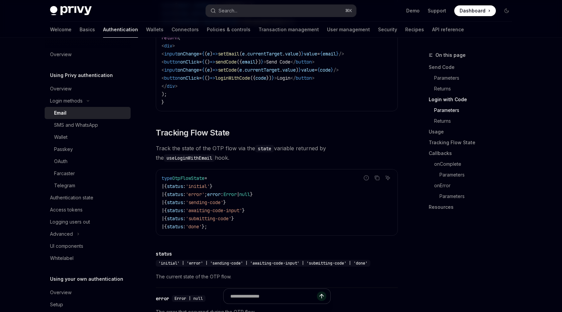
scroll to position [964, 0]
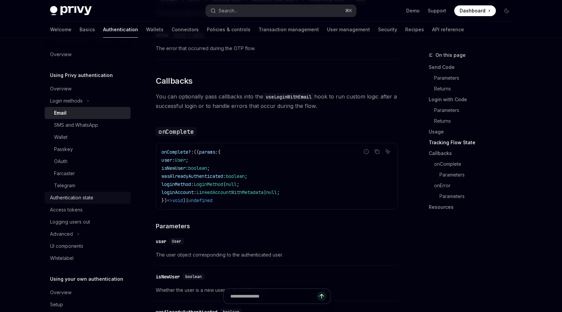
click at [89, 195] on div "Authentication state" at bounding box center [71, 198] width 43 height 8
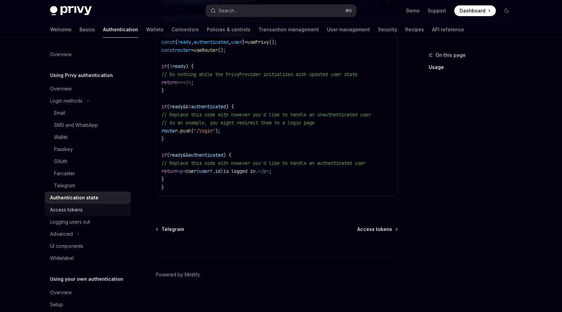
scroll to position [269, 0]
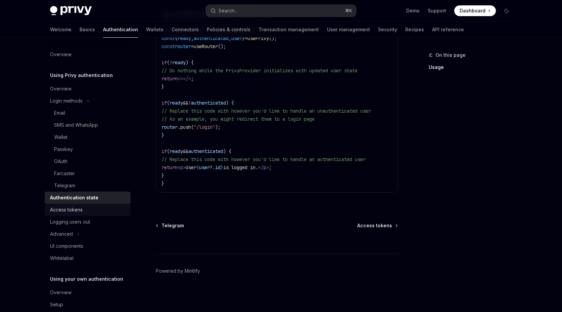
click at [82, 212] on div "Access tokens" at bounding box center [88, 210] width 77 height 8
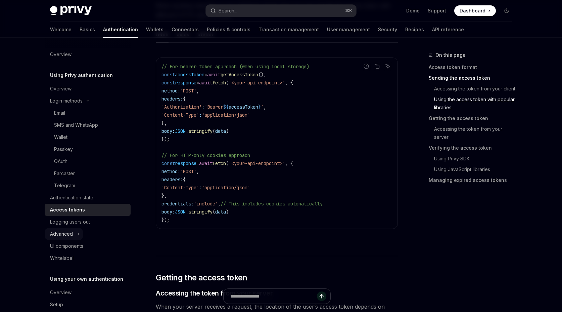
scroll to position [886, 0]
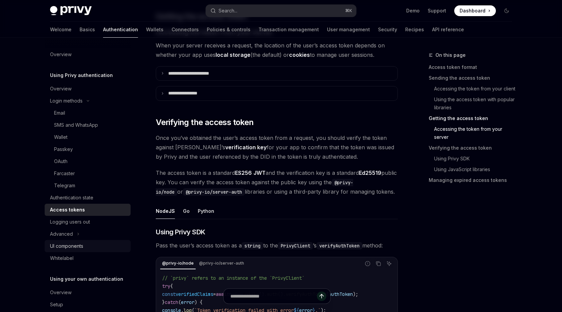
click at [68, 243] on div "UI components" at bounding box center [66, 246] width 33 height 8
type textarea "*"
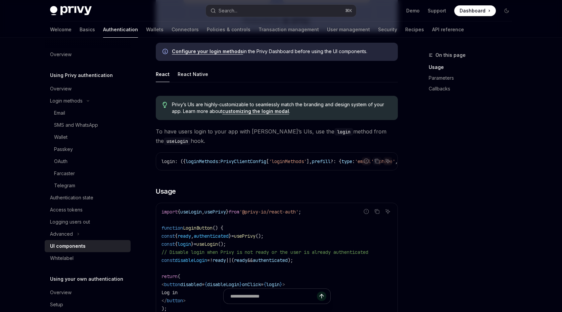
scroll to position [417, 0]
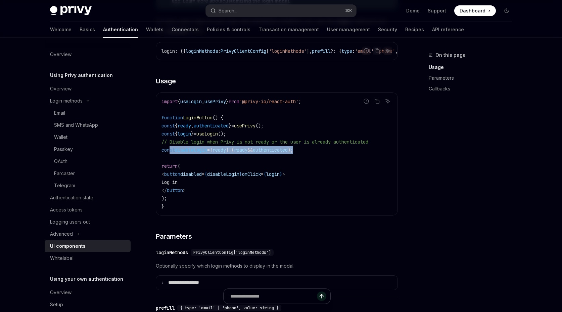
drag, startPoint x: 299, startPoint y: 153, endPoint x: 171, endPoint y: 152, distance: 128.0
click at [171, 152] on code "import { useLogin , usePrivy } from '@privy-io/react-auth' ; function LoginButt…" at bounding box center [277, 153] width 231 height 113
copy span "const disableLogin = ! ready || ( ready && authenticated );"
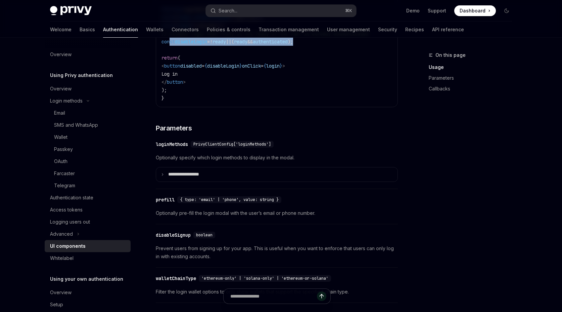
scroll to position [0, 0]
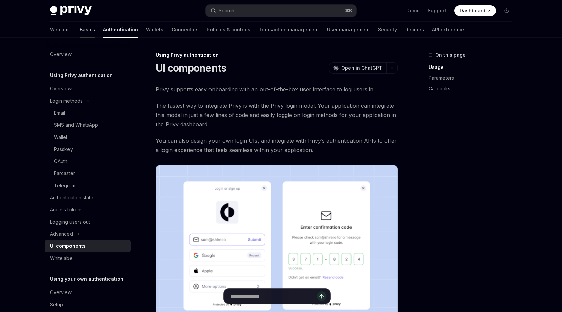
click at [80, 25] on link "Basics" at bounding box center [87, 30] width 15 height 16
click at [80, 30] on link "Basics" at bounding box center [87, 30] width 15 height 16
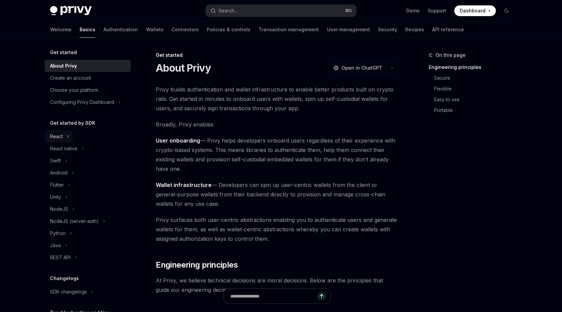
click at [68, 135] on icon at bounding box center [68, 136] width 1 height 2
click at [76, 160] on div "Setup" at bounding box center [90, 161] width 73 height 8
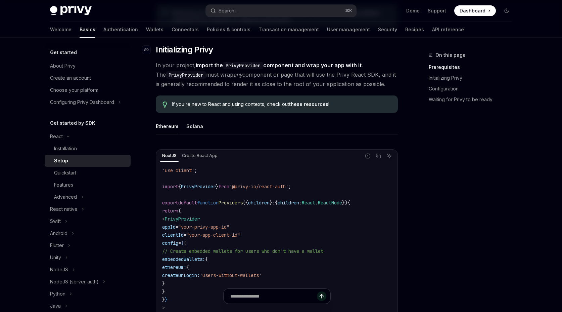
scroll to position [202, 0]
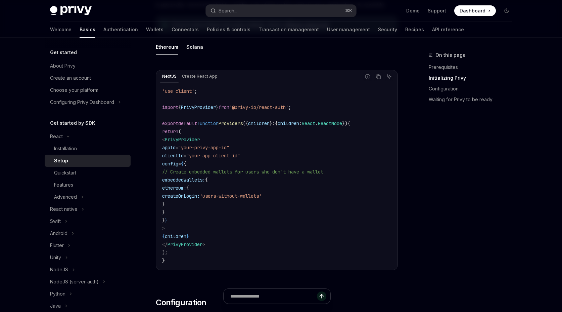
click at [281, 172] on span "// Create embedded wallets for users who don't have a wallet" at bounding box center [242, 172] width 161 height 6
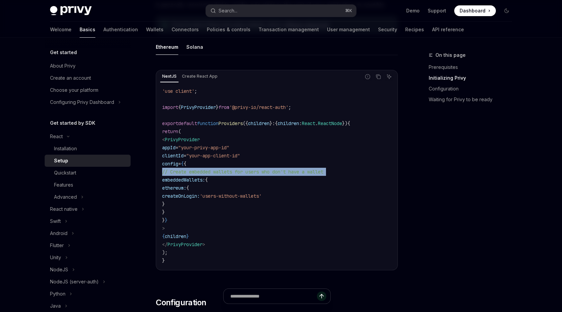
click at [281, 172] on span "// Create embedded wallets for users who don't have a wallet" at bounding box center [242, 172] width 161 height 6
click at [311, 172] on span "// Create embedded wallets for users who don't have a wallet" at bounding box center [242, 172] width 161 height 6
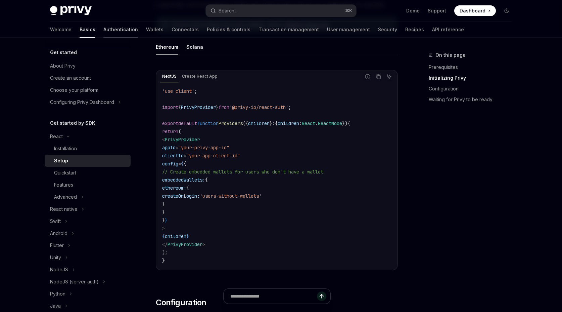
click at [103, 32] on link "Authentication" at bounding box center [120, 30] width 35 height 16
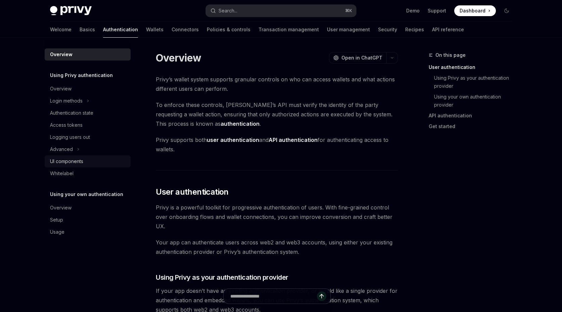
click at [66, 158] on div "UI components" at bounding box center [66, 161] width 33 height 8
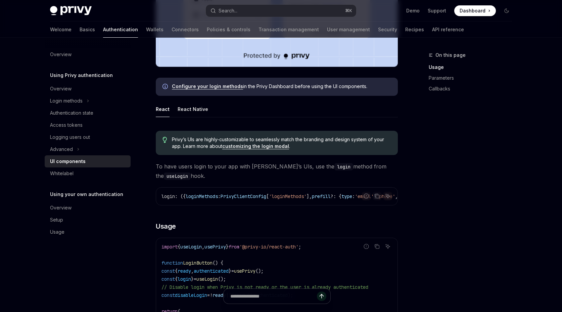
scroll to position [273, 0]
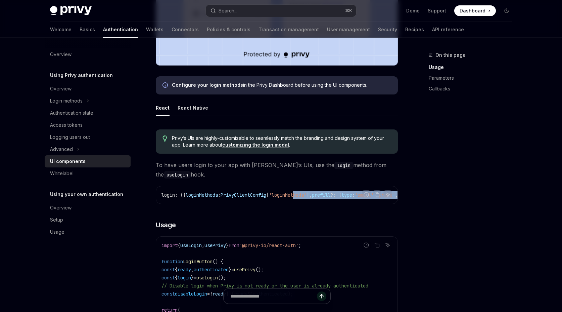
drag, startPoint x: 220, startPoint y: 203, endPoint x: 305, endPoint y: 197, distance: 85.2
click at [305, 197] on div "login : ({ loginMethods : PrivyClientConfig [ 'loginMethods' ], prefill ?: { ty…" at bounding box center [277, 194] width 242 height 17
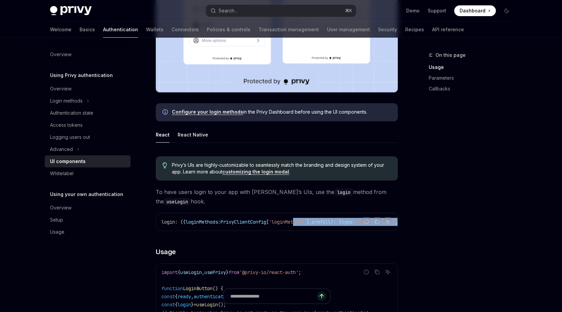
scroll to position [0, 0]
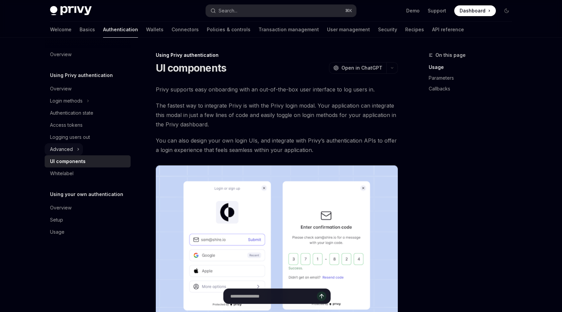
click at [72, 151] on div "Advanced" at bounding box center [61, 149] width 23 height 8
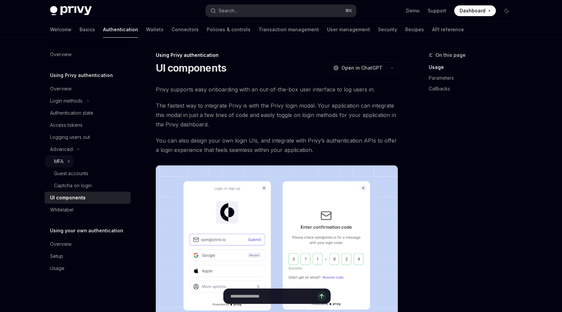
click at [67, 163] on button "MFA" at bounding box center [59, 161] width 29 height 12
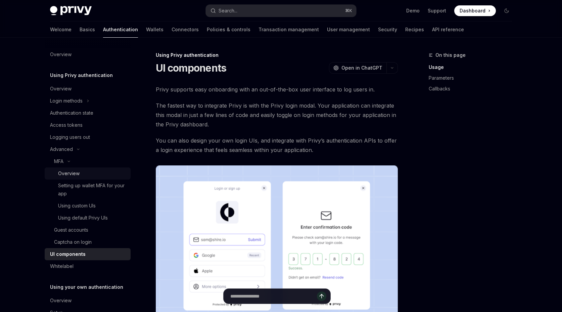
click at [73, 169] on div "Overview" at bounding box center [69, 173] width 22 height 8
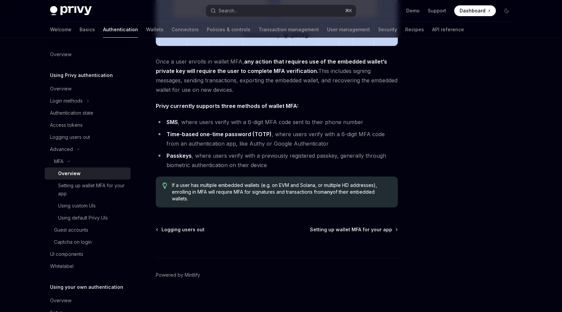
scroll to position [255, 0]
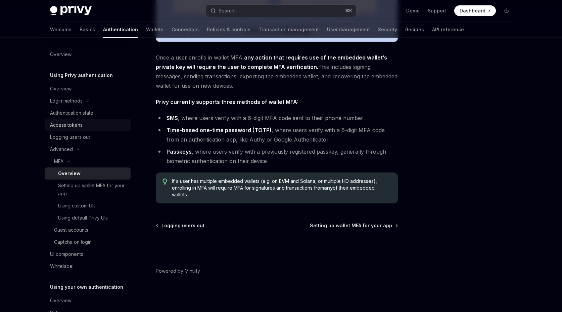
click at [82, 123] on div "Access tokens" at bounding box center [88, 125] width 77 height 8
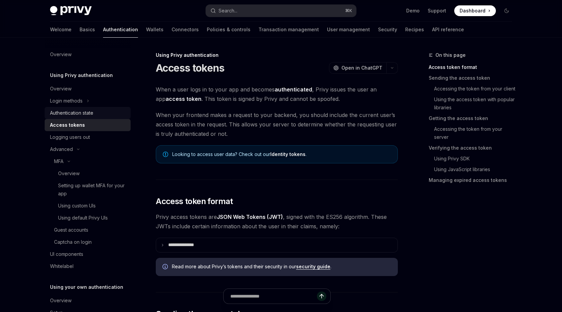
click at [91, 116] on div "Authentication state" at bounding box center [71, 113] width 43 height 8
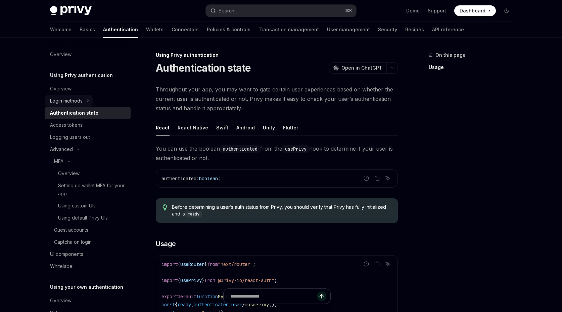
click at [93, 103] on button "Login methods" at bounding box center [69, 101] width 48 height 12
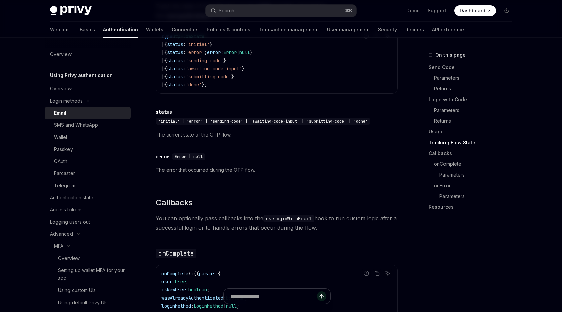
scroll to position [1033, 0]
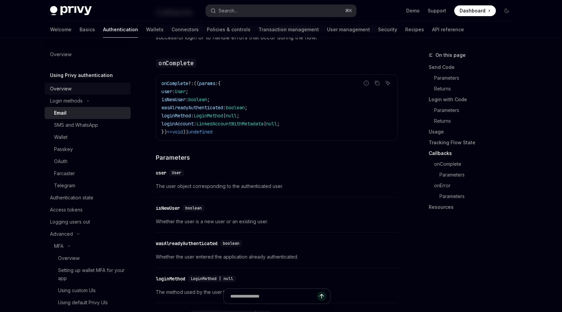
click at [67, 87] on div "Overview" at bounding box center [61, 89] width 22 height 8
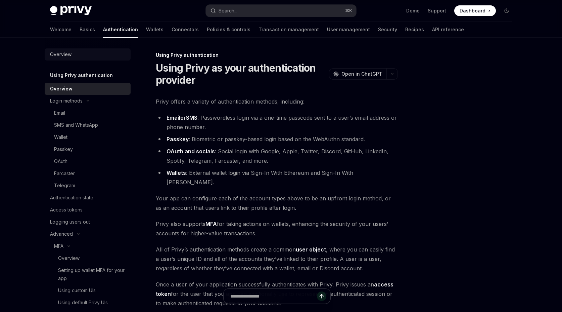
click at [82, 56] on div "Overview" at bounding box center [88, 54] width 77 height 8
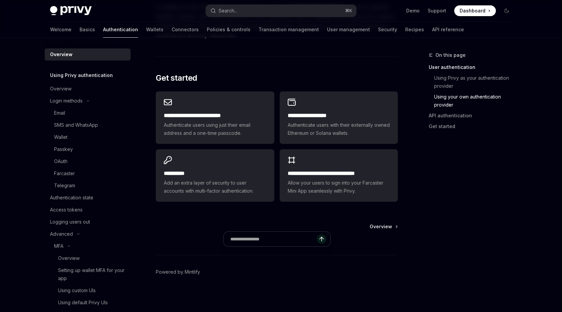
scroll to position [540, 0]
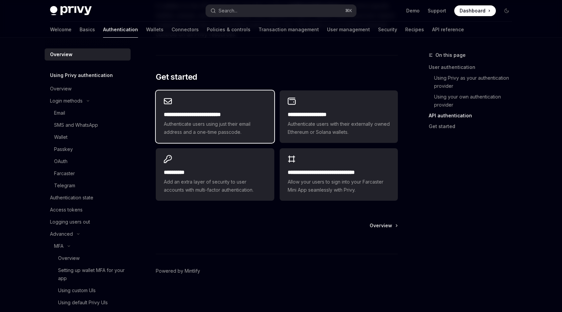
click at [222, 106] on div "**********" at bounding box center [215, 116] width 118 height 52
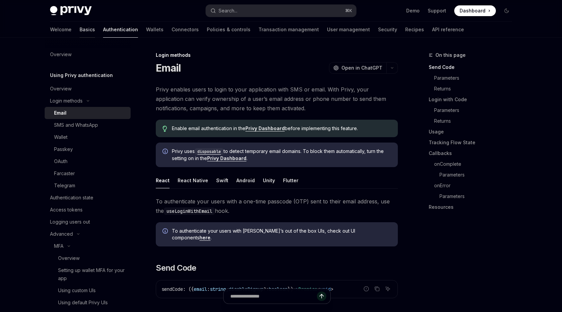
click at [80, 32] on link "Basics" at bounding box center [87, 30] width 15 height 16
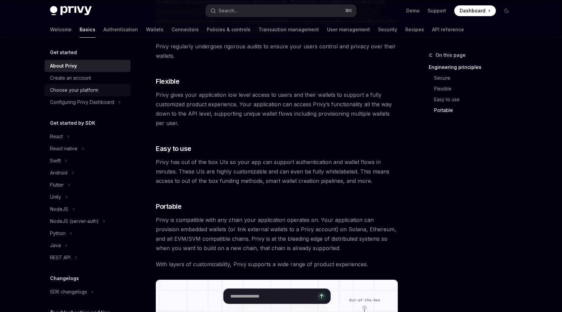
scroll to position [72, 0]
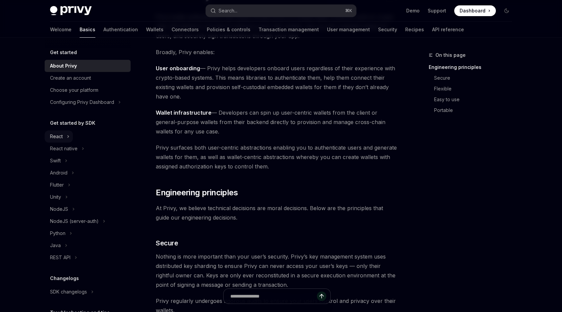
click at [69, 135] on button "React" at bounding box center [59, 136] width 28 height 12
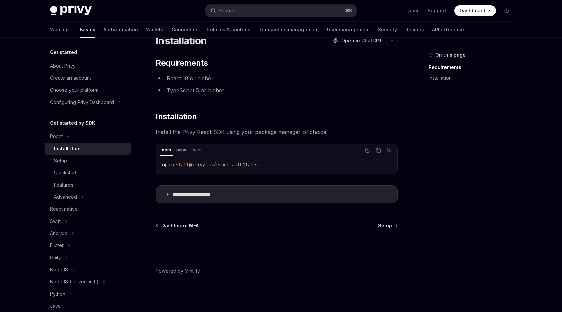
scroll to position [27, 0]
click at [76, 148] on div "Installation" at bounding box center [67, 148] width 27 height 8
click at [74, 157] on div "Setup" at bounding box center [90, 161] width 73 height 8
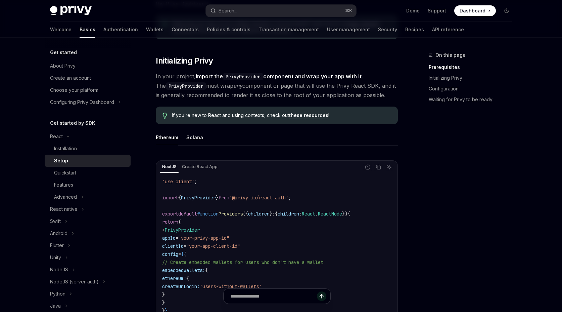
scroll to position [111, 0]
type textarea "*"
